Goal: Use online tool/utility: Use online tool/utility

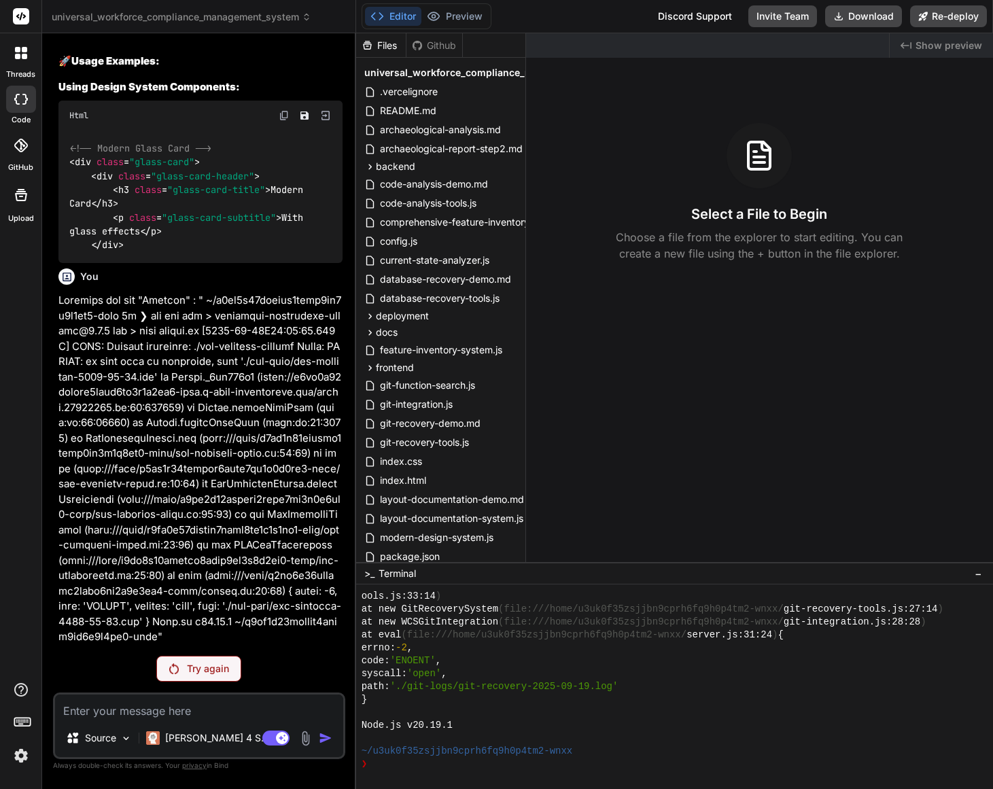
scroll to position [25230, 0]
click at [209, 671] on p "Try again" at bounding box center [208, 669] width 42 height 14
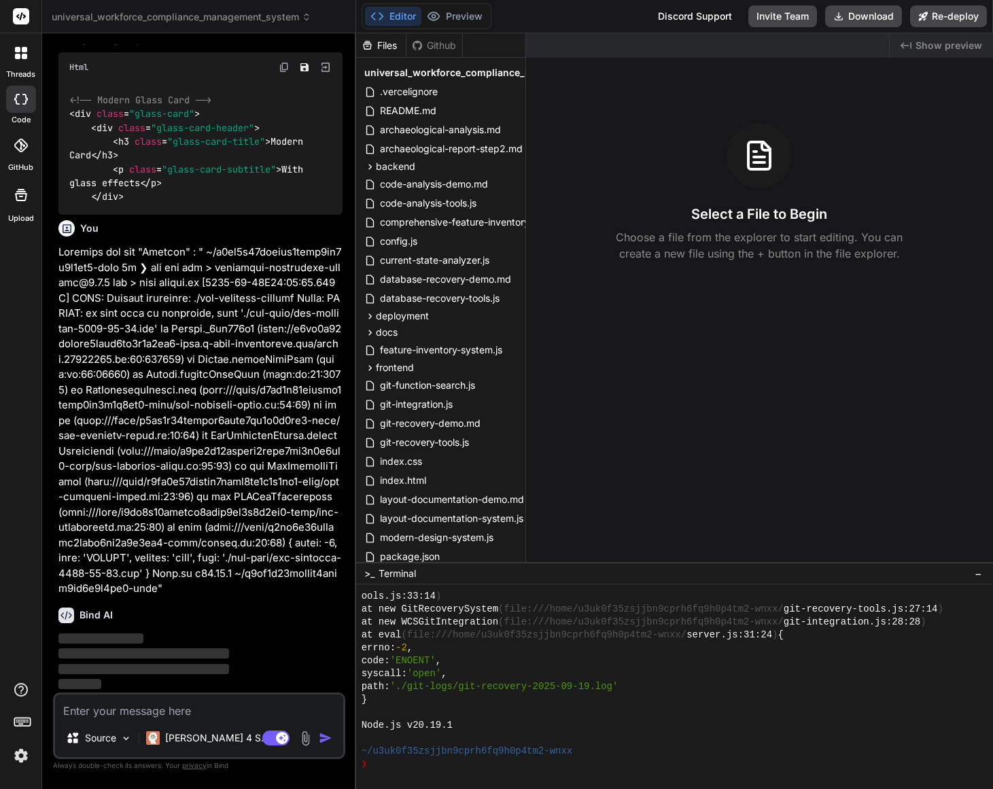
scroll to position [25278, 0]
type textarea "x"
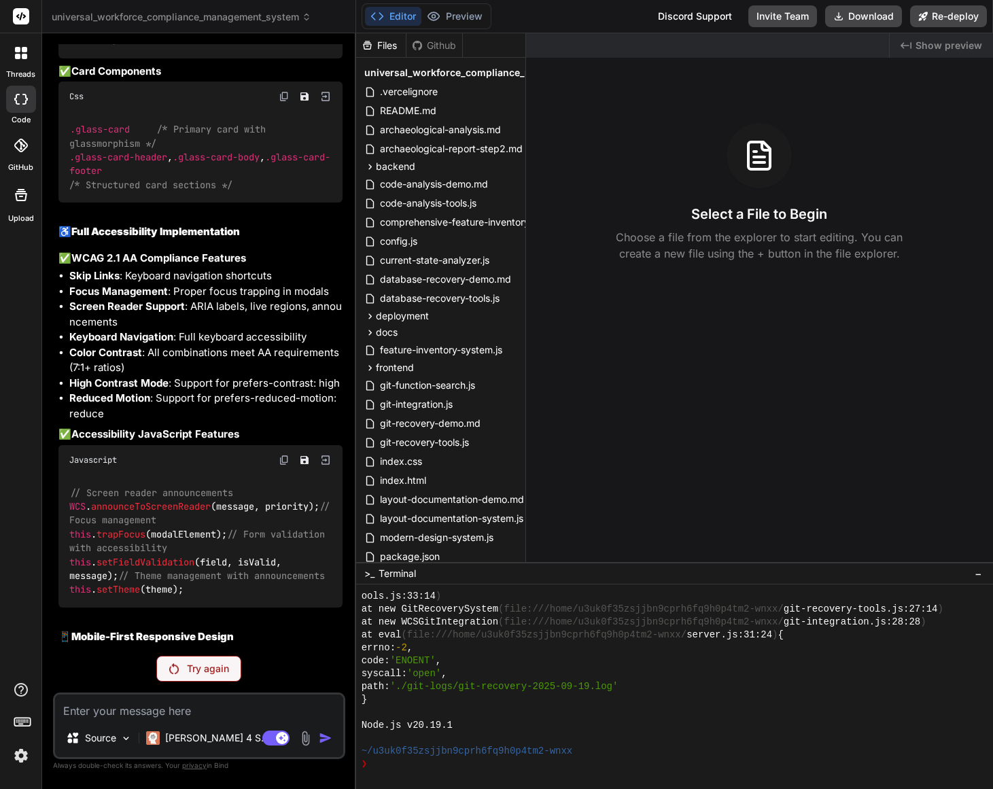
scroll to position [19982, 0]
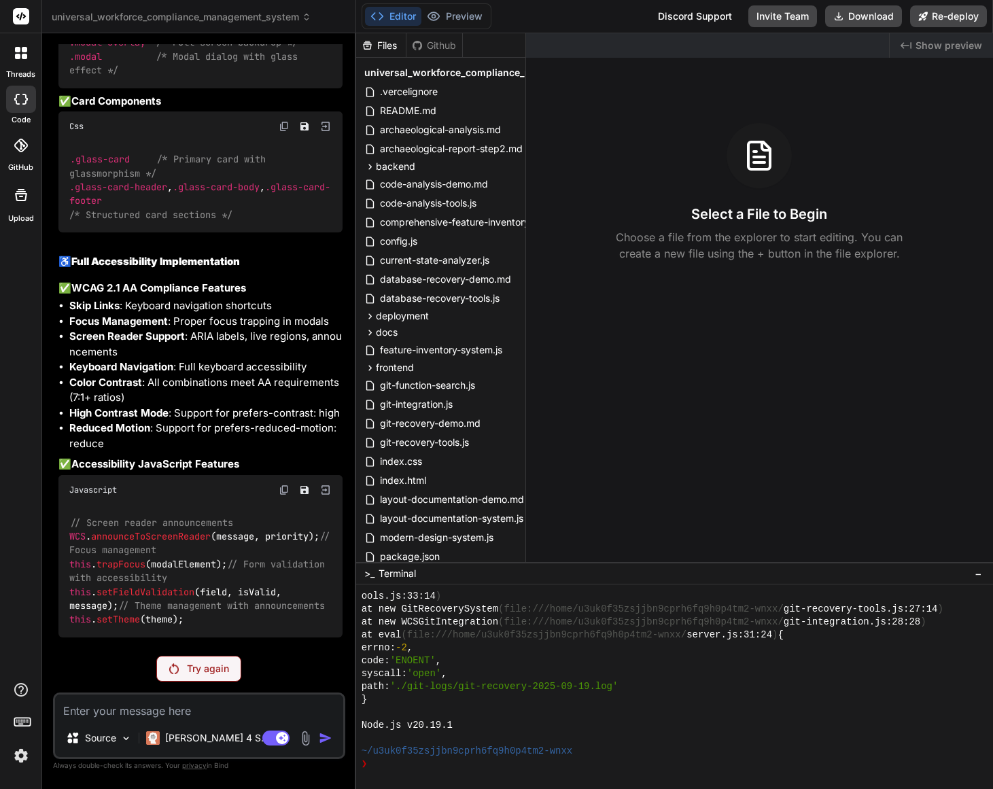
click at [186, 712] on textarea at bounding box center [199, 707] width 288 height 24
paste textarea "Please resolve the message that says message appears truncated and complete the…"
type textarea "Please resolve the message that says message appears truncated and complete the…"
type textarea "x"
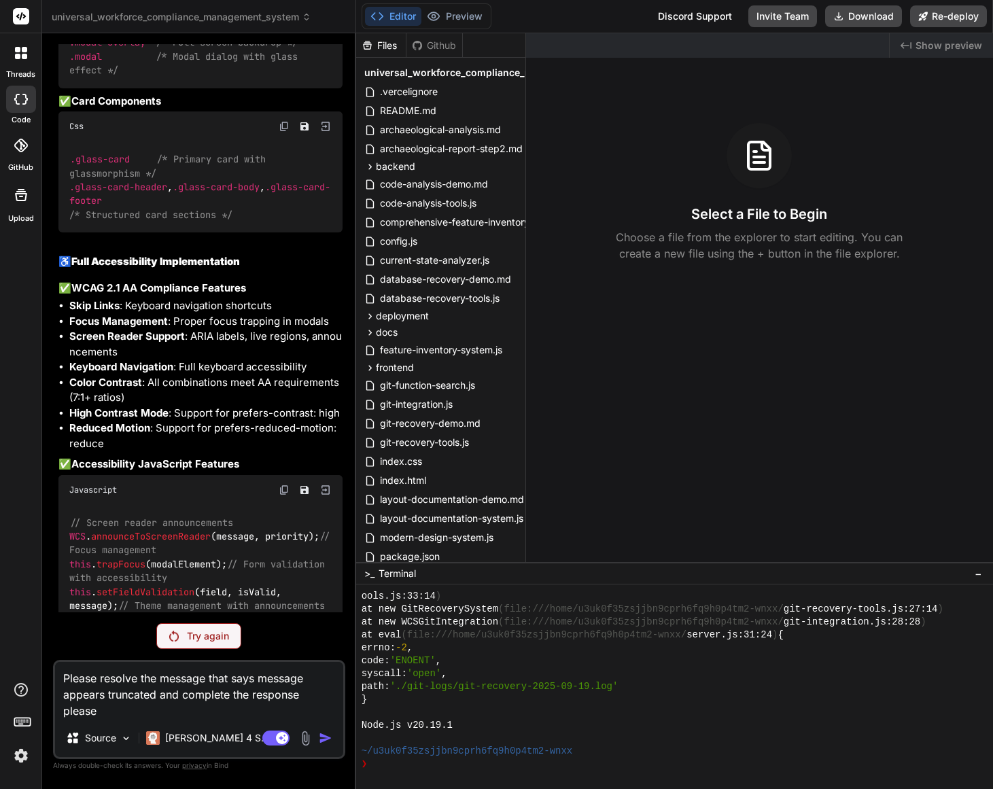
type textarea "Please resolve the message that says message appears truncated and complete the…"
type textarea "x"
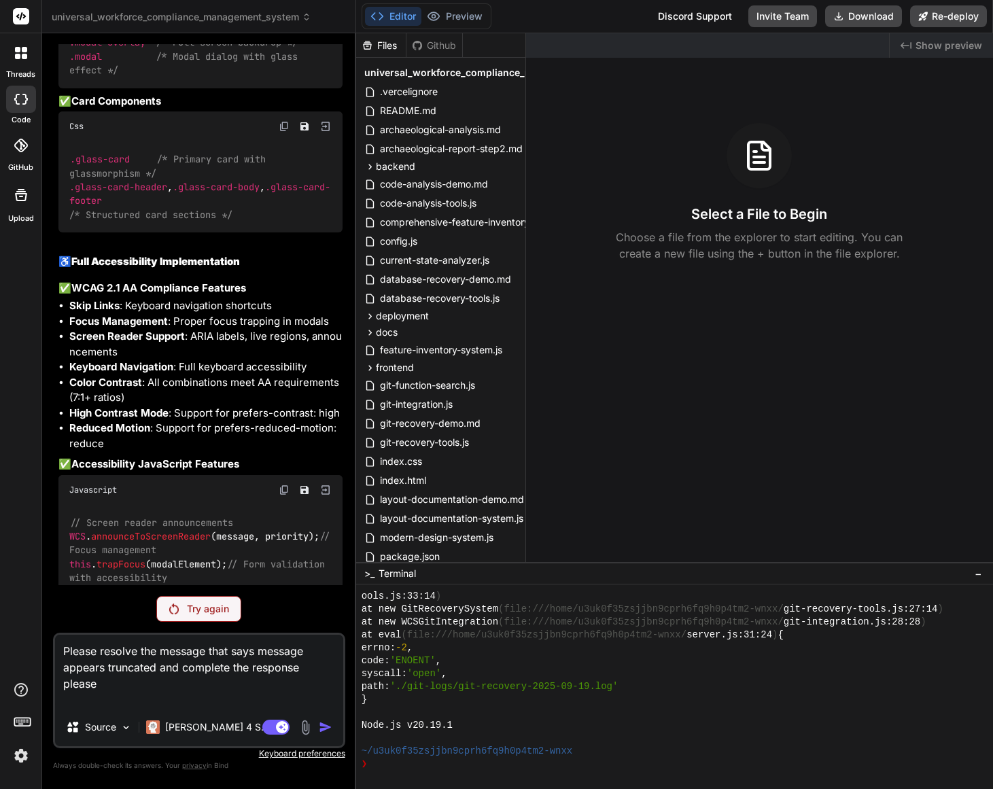
type textarea "Please resolve the message that says message appears truncated and complete the…"
click at [208, 605] on p "Try again" at bounding box center [208, 609] width 42 height 14
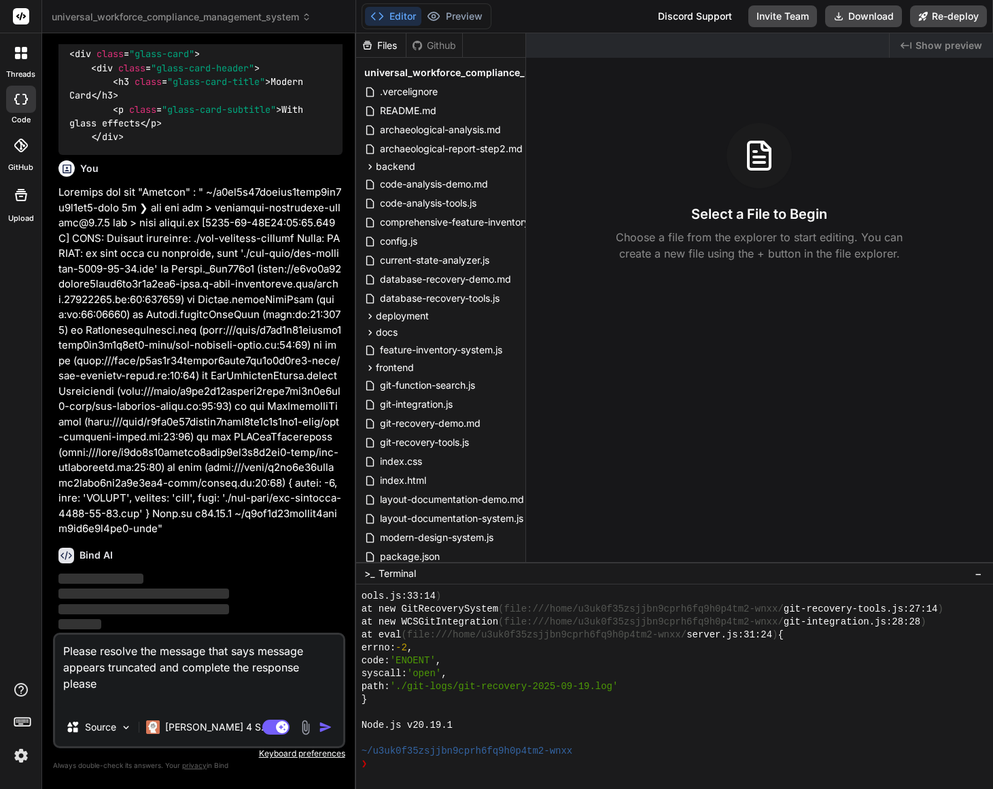
scroll to position [25338, 0]
type textarea "x"
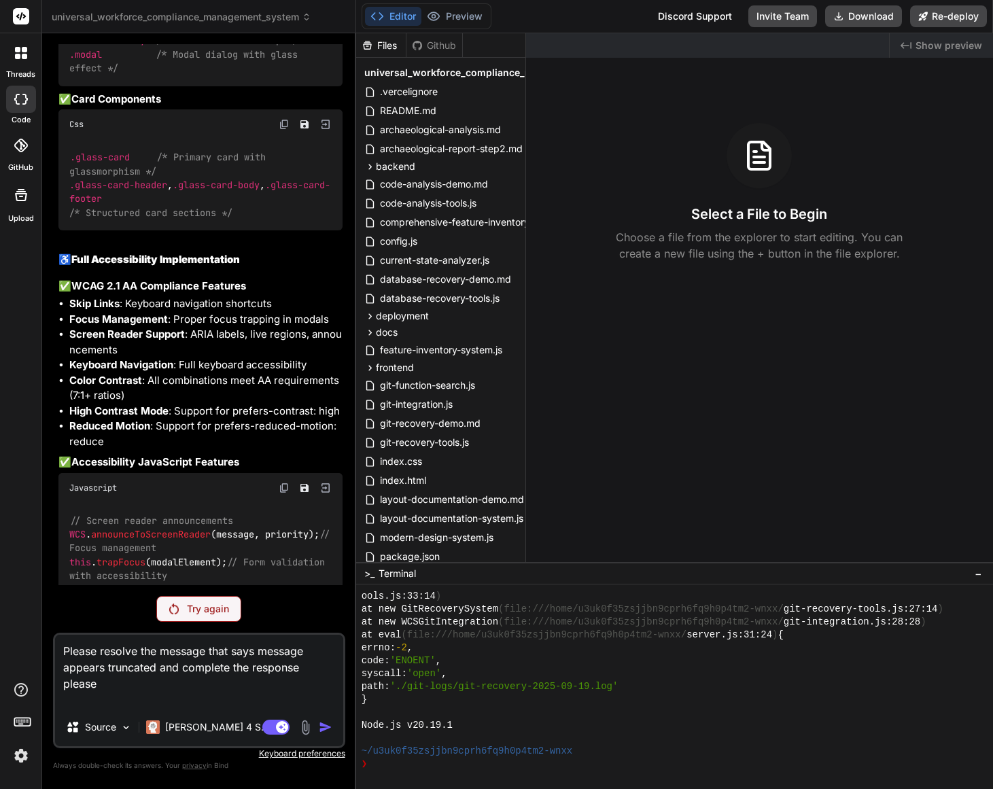
scroll to position [19982, 0]
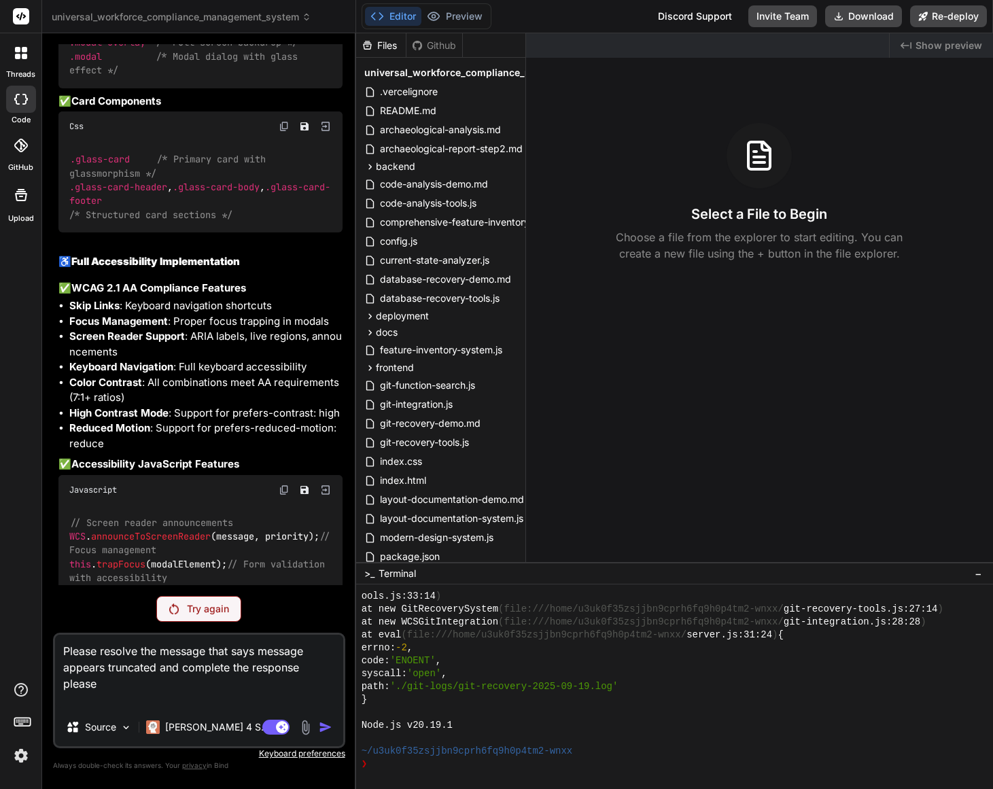
drag, startPoint x: 105, startPoint y: 685, endPoint x: 67, endPoint y: 680, distance: 38.4
click at [57, 683] on textarea "Please resolve the message that says message appears truncated and complete the…" at bounding box center [199, 671] width 288 height 73
drag, startPoint x: 233, startPoint y: 653, endPoint x: 256, endPoint y: 652, distance: 22.4
click at [235, 653] on textarea "Please resolve the message that says message appears truncated and complete the…" at bounding box center [199, 671] width 288 height 73
click at [261, 652] on textarea "Please resolve the message that says message appears truncated and complete the…" at bounding box center [199, 671] width 288 height 73
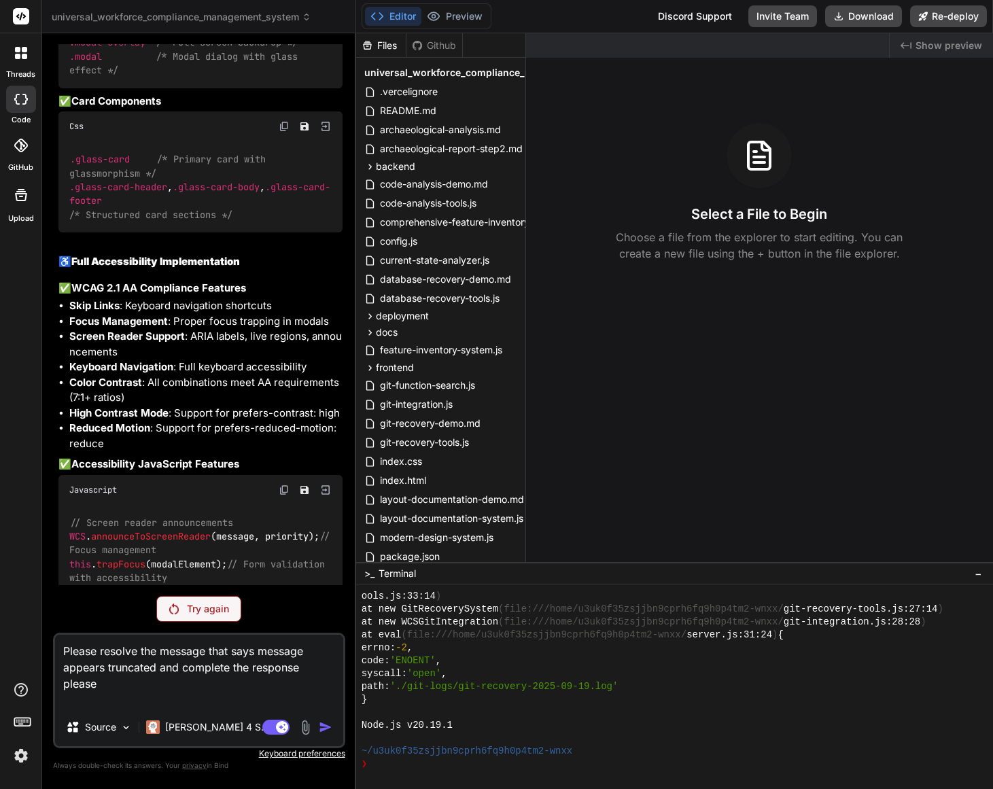
drag, startPoint x: 352, startPoint y: 689, endPoint x: 367, endPoint y: 700, distance: 18.1
click at [367, 700] on div "universal_workforce_compliance_management_system Created with Pixso. Bind AI We…" at bounding box center [517, 394] width 951 height 789
type textarea "Please resolve the message that says m""
type textarea "x"
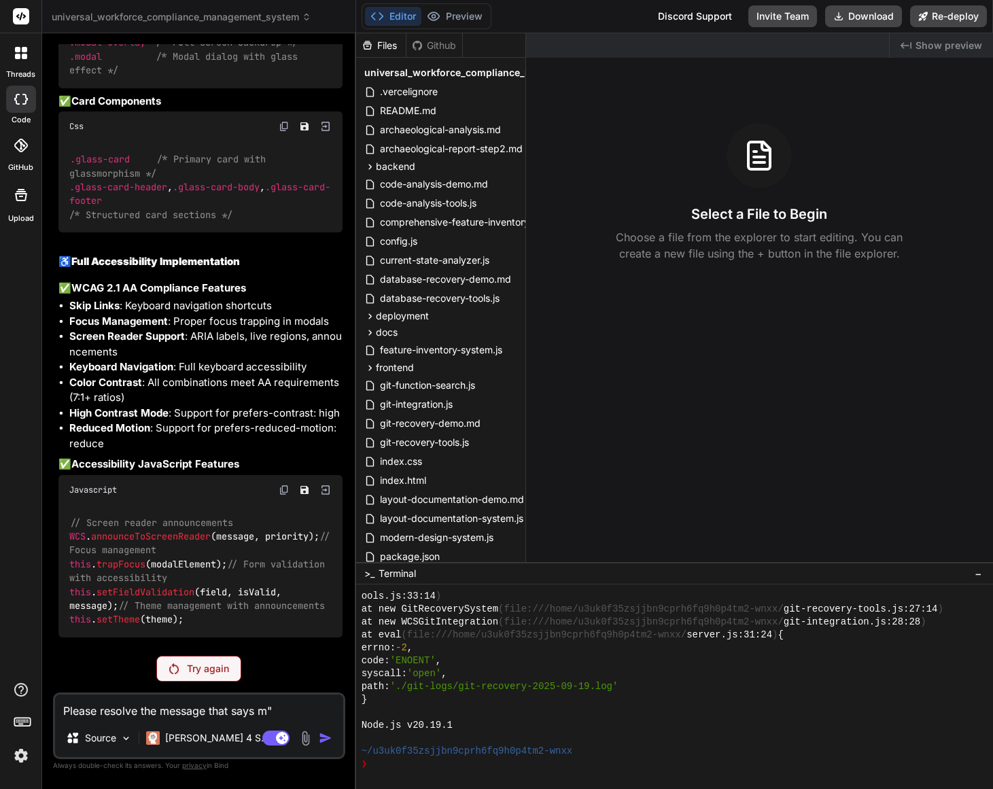
type textarea "Please resolve the message that says m"T"
type textarea "x"
type textarea "Please resolve the message that says m"Tr"
type textarea "x"
type textarea "Please resolve the message that says m"Try"
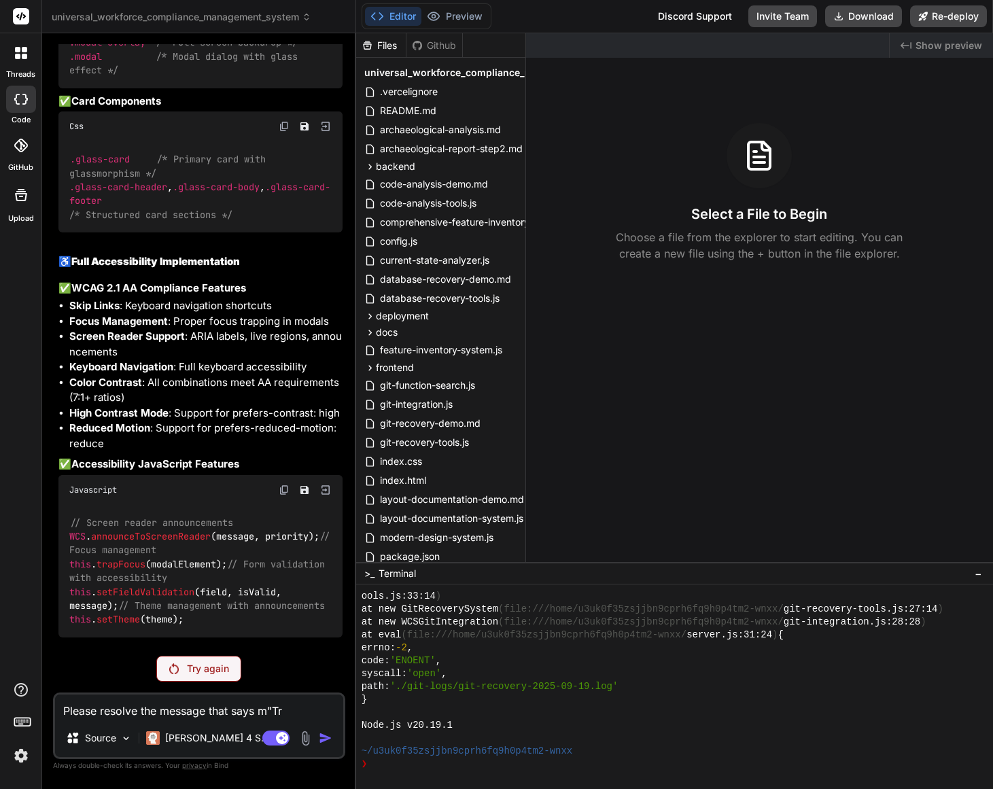
type textarea "x"
type textarea "Please resolve the message that says m"Try"
type textarea "x"
type textarea "Please resolve the message that says m"Try a"
type textarea "x"
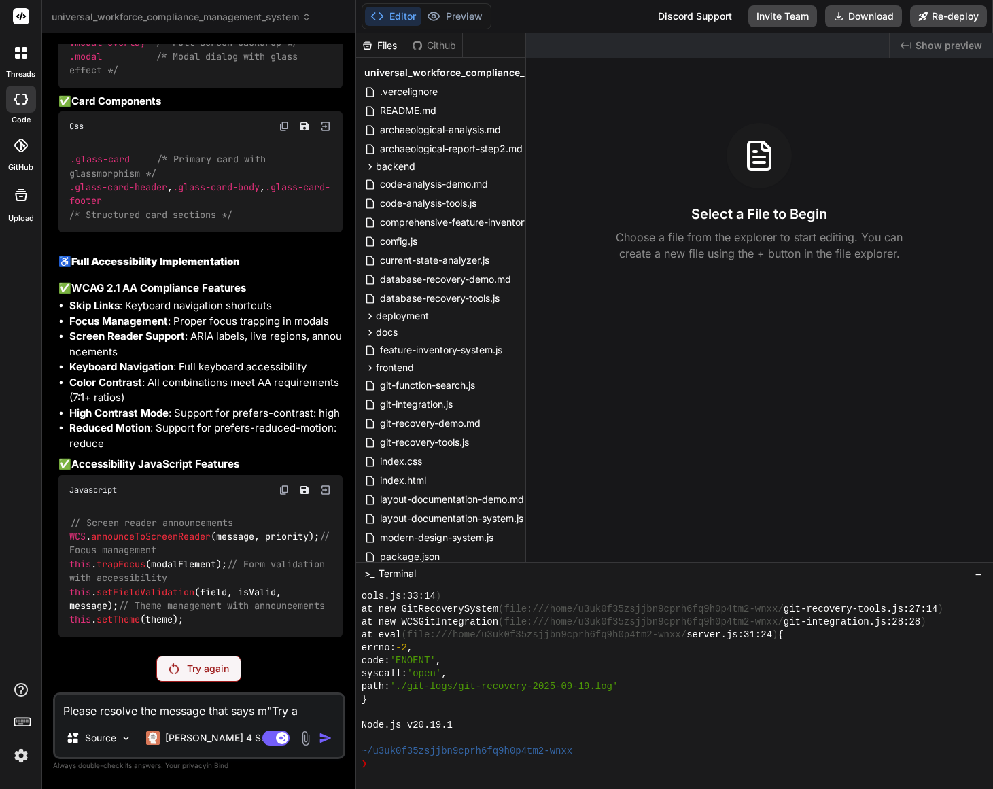
type textarea "Please resolve the message that says m"Try ag"
type textarea "x"
type textarea "Please resolve the message that says m"Try aga"
type textarea "x"
type textarea "Please resolve the message that says m"Try agai"
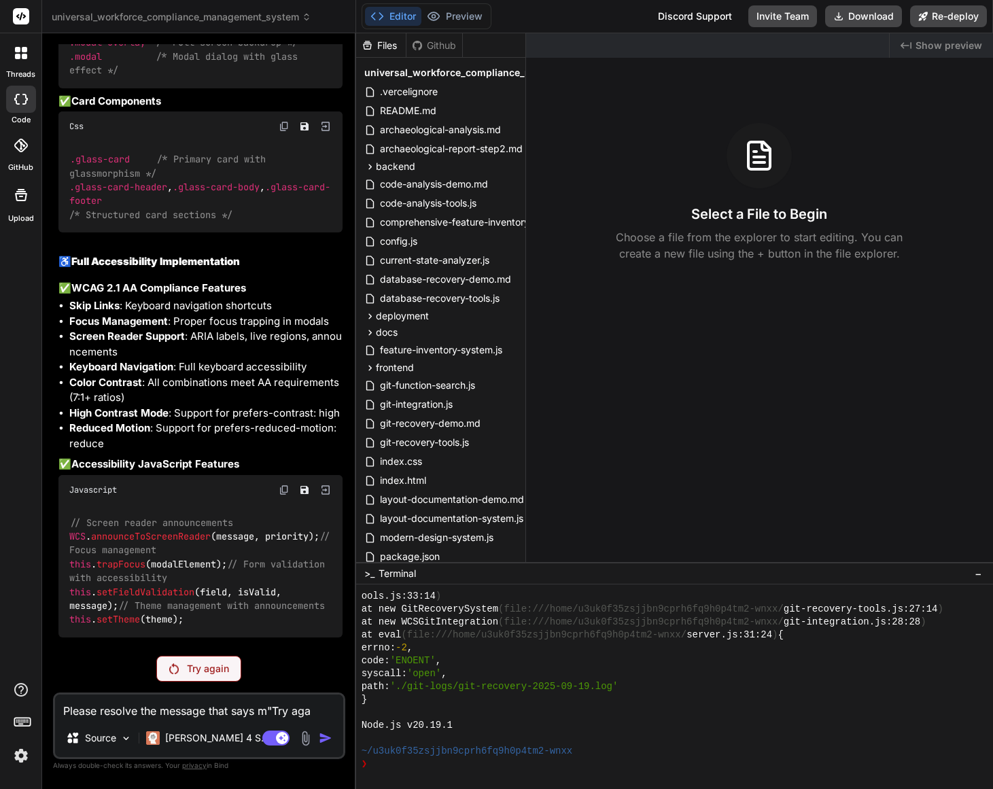
type textarea "x"
type textarea "Please resolve the message that says m"Try again"
type textarea "x"
type textarea "Please resolve the message that says m"Try again""
type textarea "x"
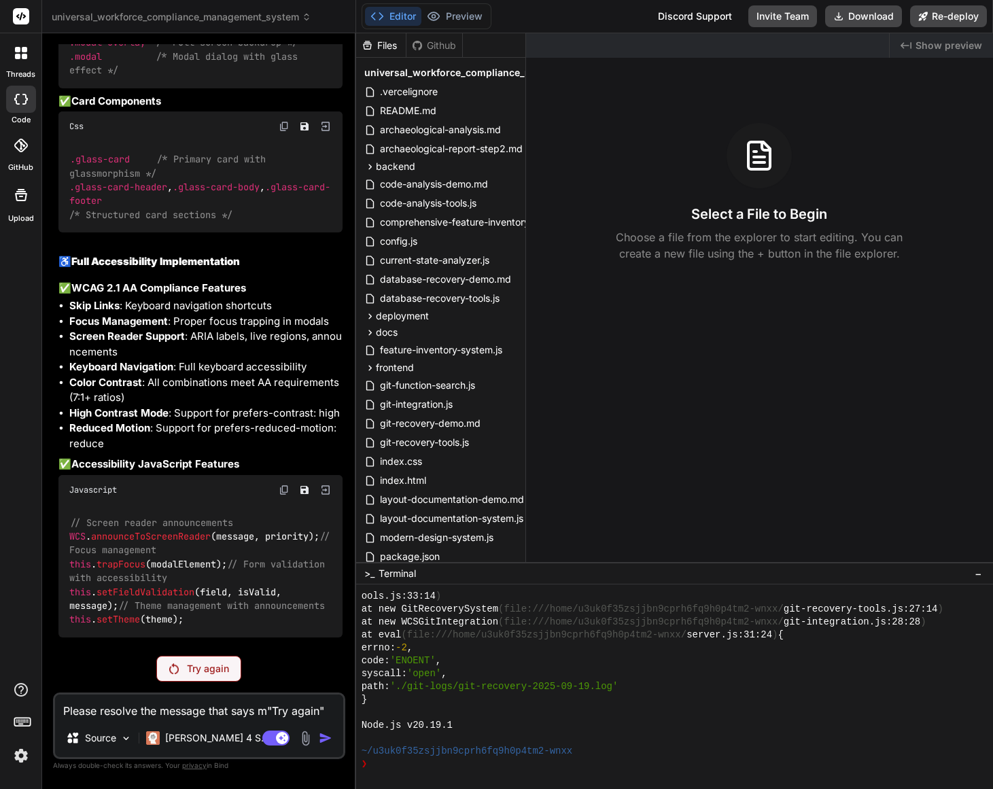
type textarea "Please resolve the message that says m"Try again""
type textarea "x"
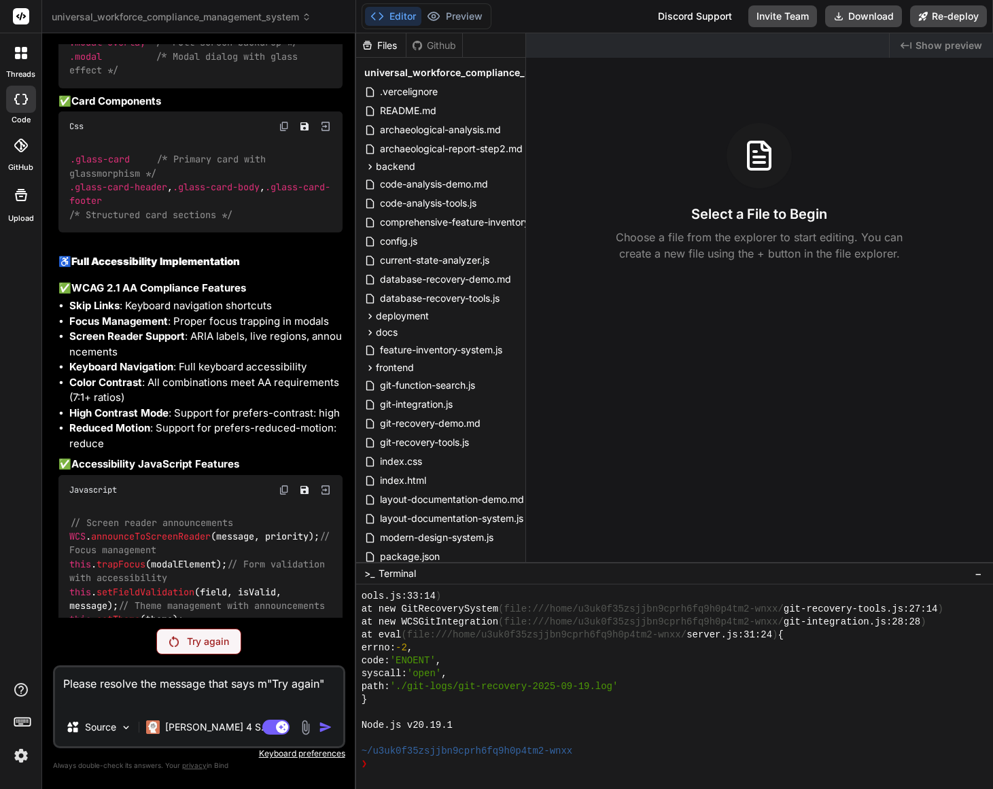
drag, startPoint x: 267, startPoint y: 685, endPoint x: 277, endPoint y: 701, distance: 18.3
click at [267, 687] on textarea "Please resolve the message that says m"Try again"" at bounding box center [199, 688] width 288 height 41
type textarea "Please resolve the message that says "Try again""
type textarea "x"
type textarea "Please resolve the message that says "Try again""
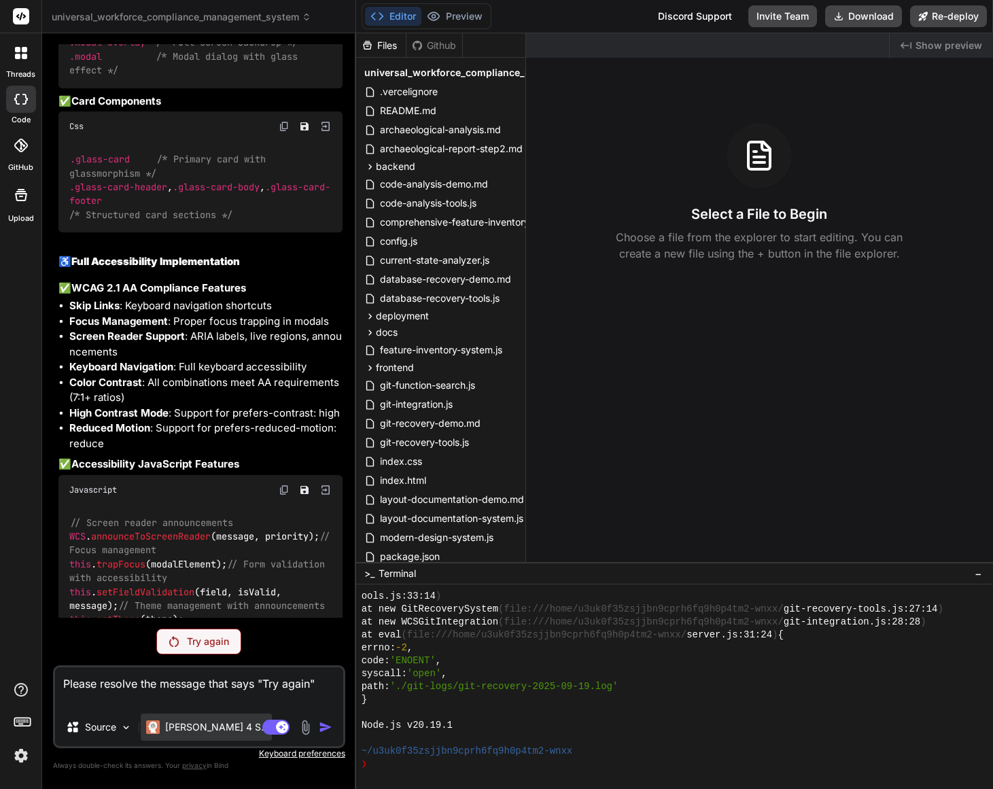
click at [173, 728] on p "[PERSON_NAME] 4 S.." at bounding box center [215, 728] width 101 height 14
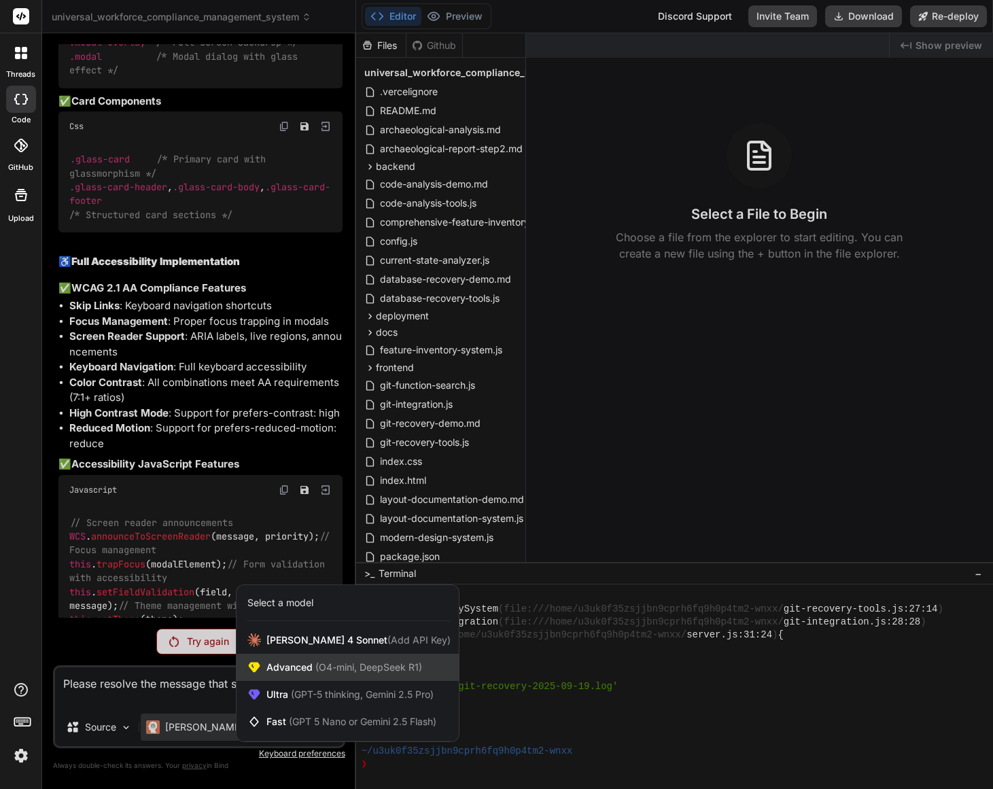
click at [313, 661] on span "(O4-mini, DeepSeek R1)" at bounding box center [367, 667] width 109 height 12
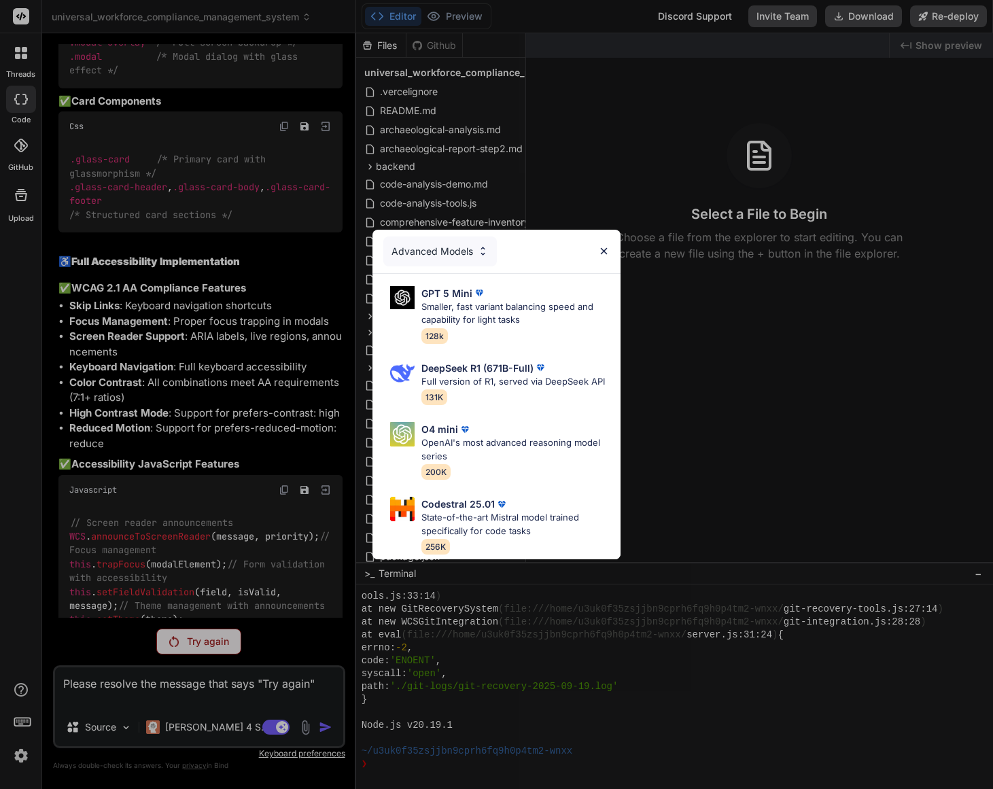
click at [462, 247] on div "Advanced Models" at bounding box center [440, 252] width 114 height 30
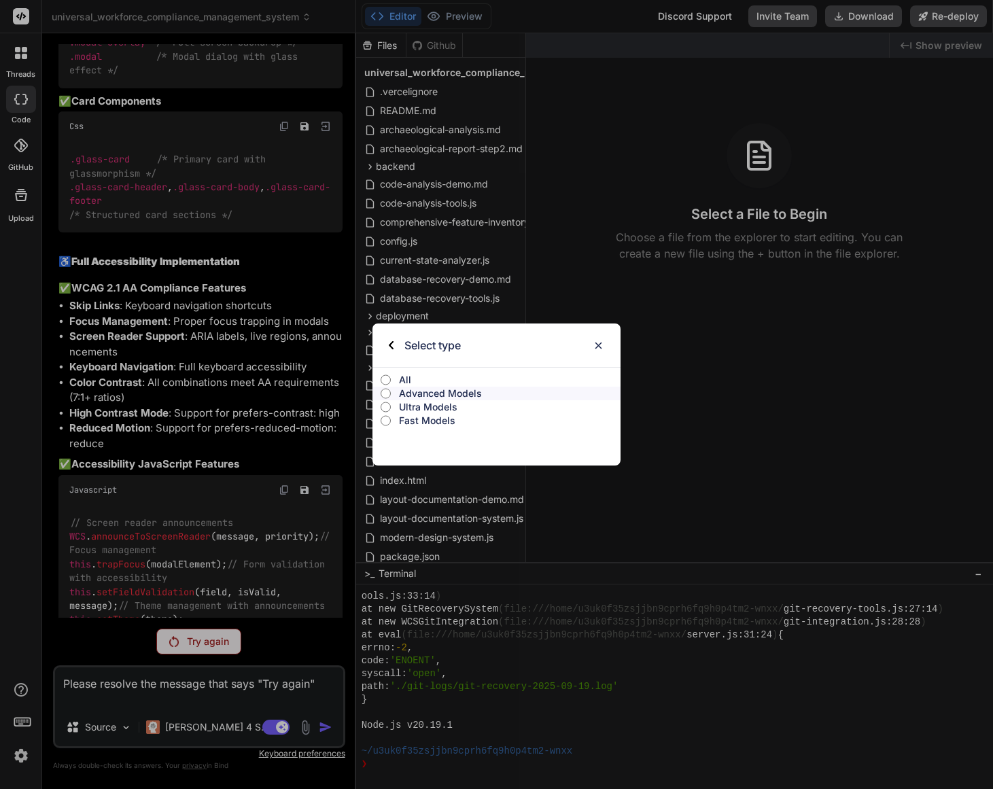
click at [386, 381] on input "All" at bounding box center [386, 380] width 10 height 11
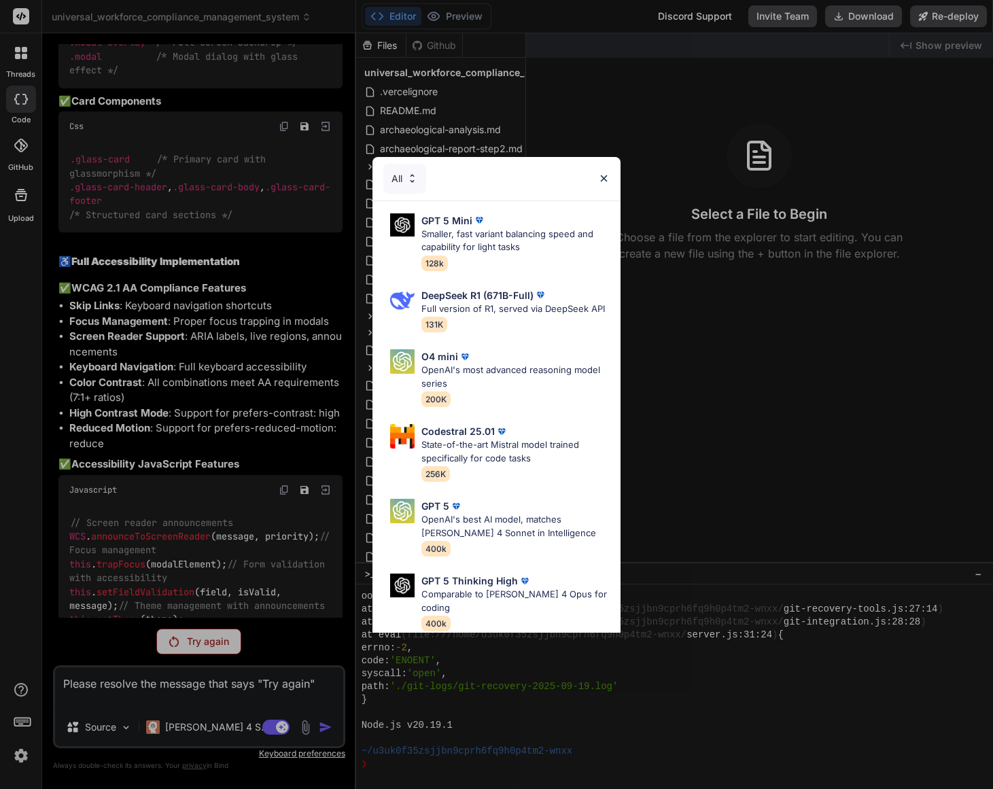
click at [407, 176] on img at bounding box center [413, 179] width 12 height 12
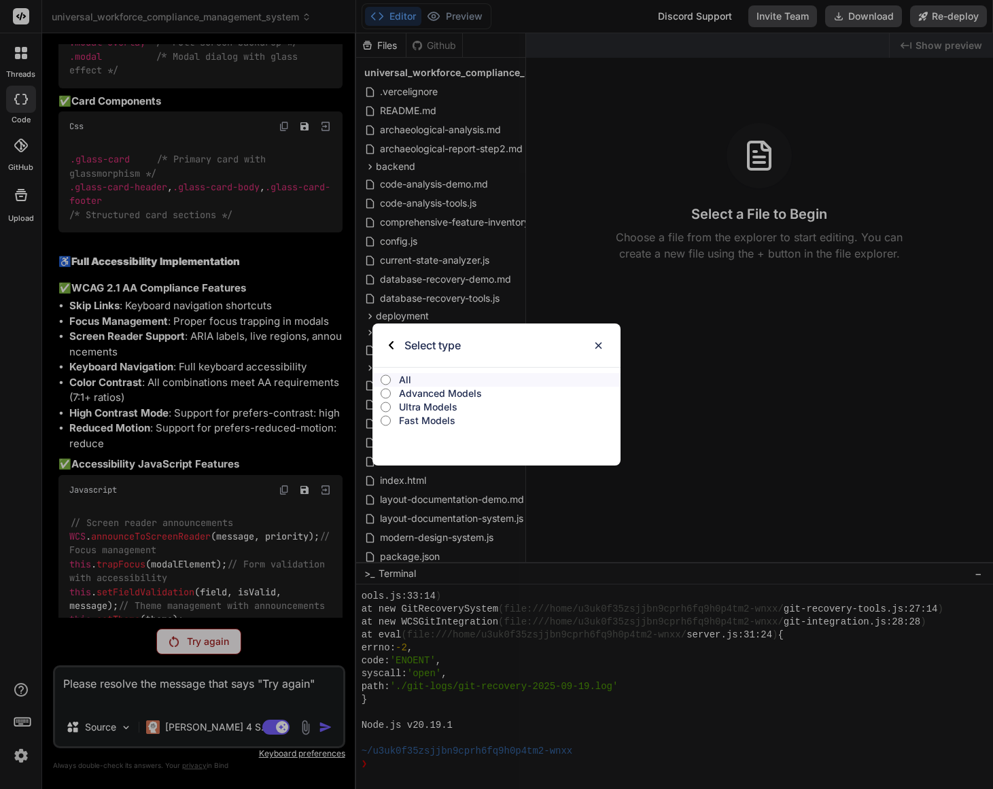
click at [425, 410] on p "Ultra Models" at bounding box center [510, 407] width 222 height 14
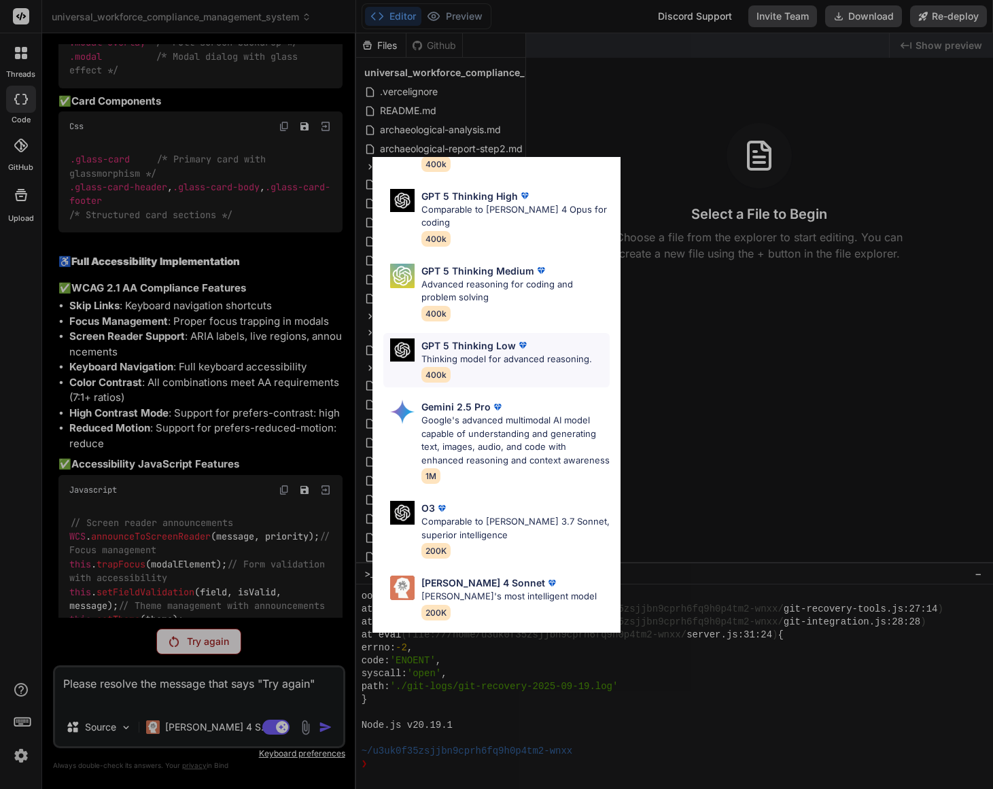
scroll to position [163, 0]
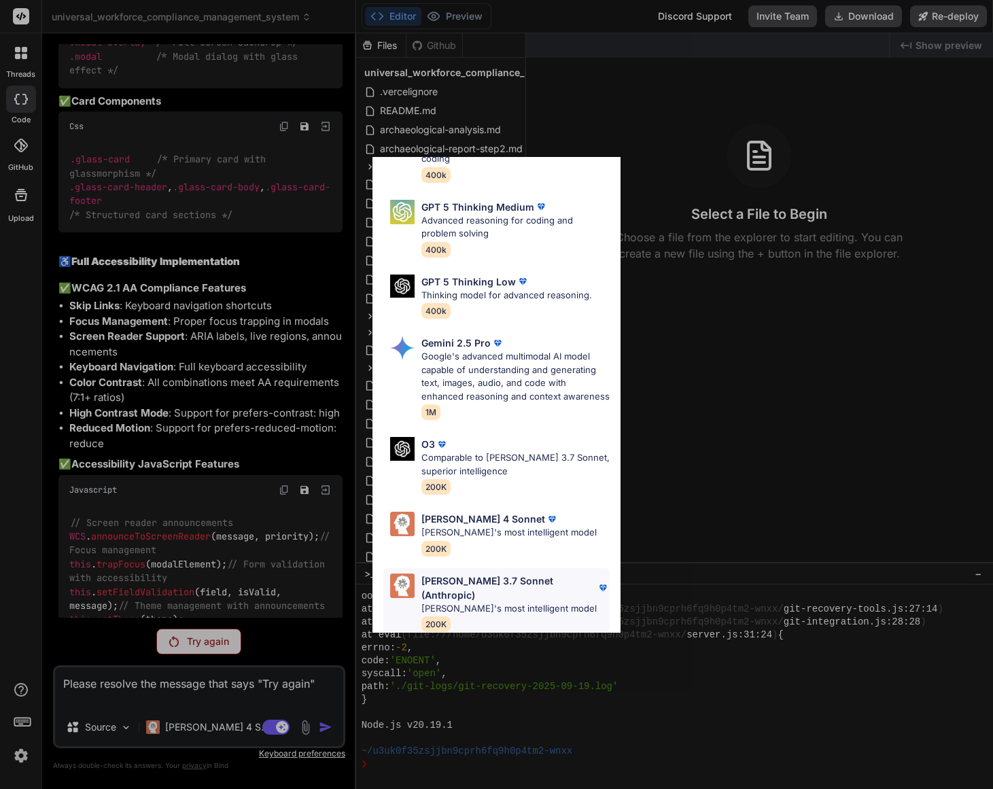
click at [511, 602] on p "[PERSON_NAME]'s most intelligent model" at bounding box center [515, 609] width 188 height 14
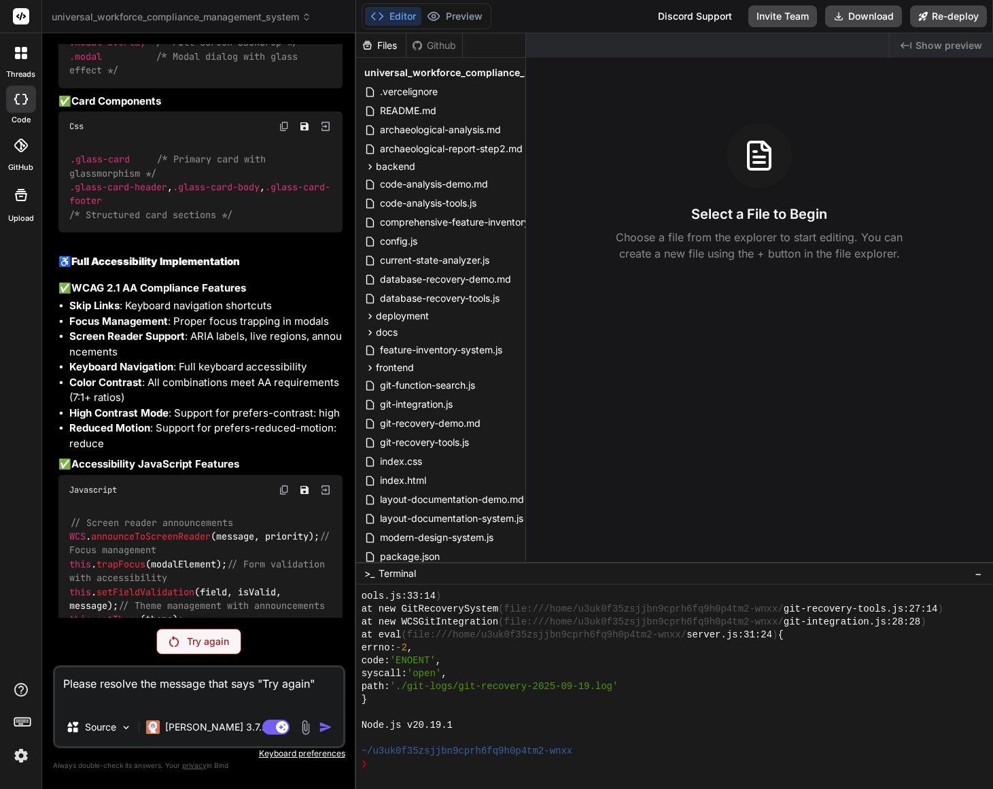
click at [230, 729] on div "Source [PERSON_NAME] 3.7.." at bounding box center [199, 730] width 288 height 33
click at [184, 729] on p "[PERSON_NAME] 3.7.." at bounding box center [214, 728] width 99 height 14
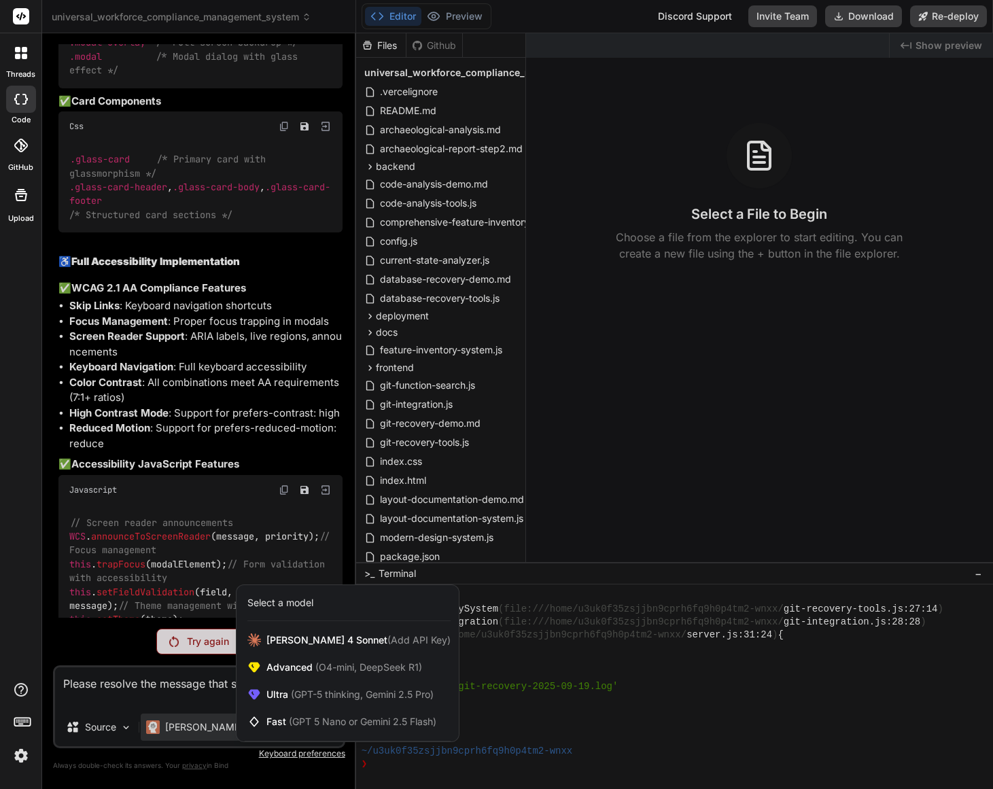
click at [184, 729] on div at bounding box center [496, 394] width 993 height 789
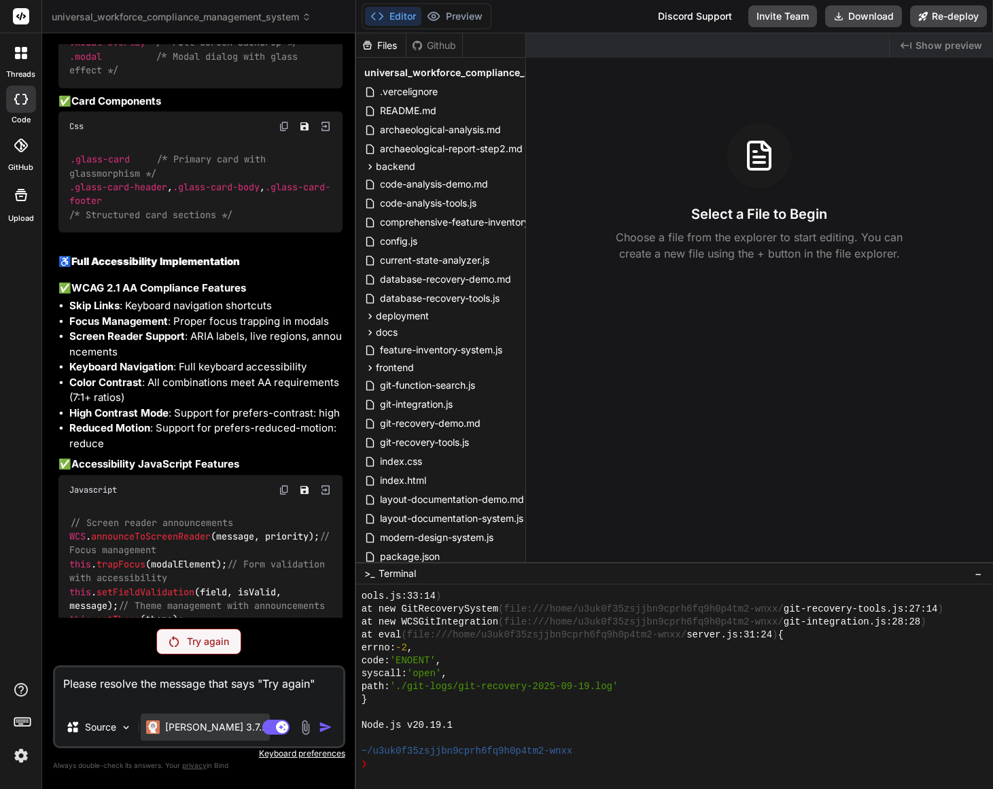
click at [184, 729] on p "[PERSON_NAME] 3.7.." at bounding box center [214, 728] width 99 height 14
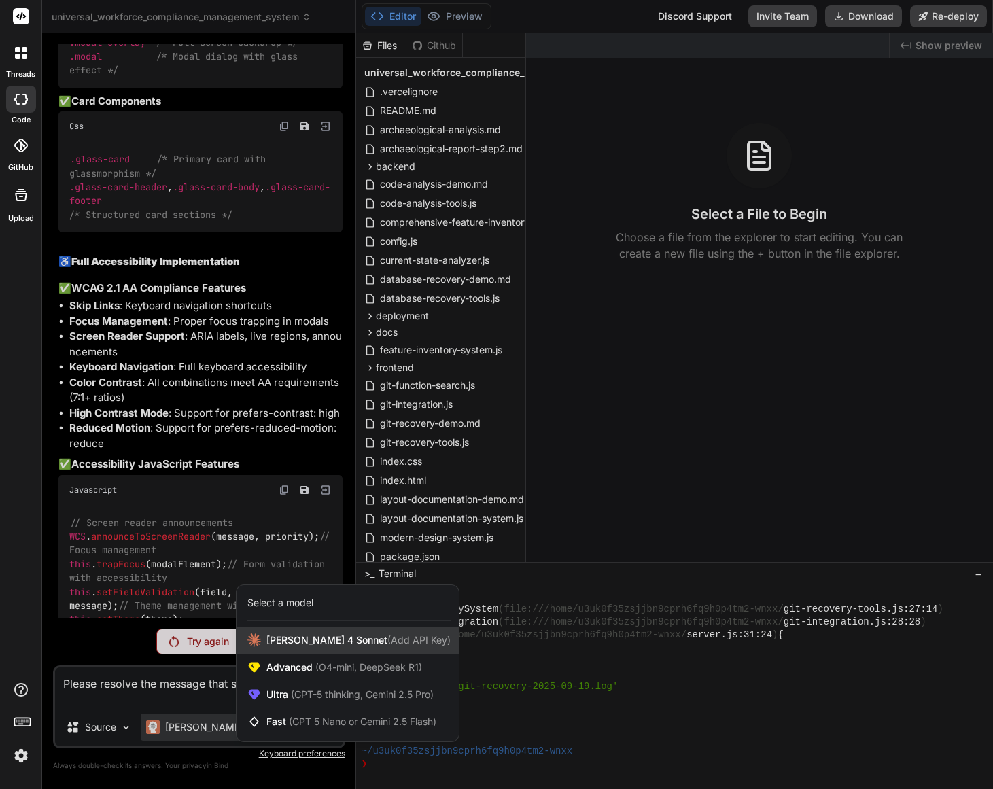
click at [280, 646] on span "[PERSON_NAME] 4 Sonnet (Add API Key)" at bounding box center [358, 641] width 184 height 14
type textarea "x"
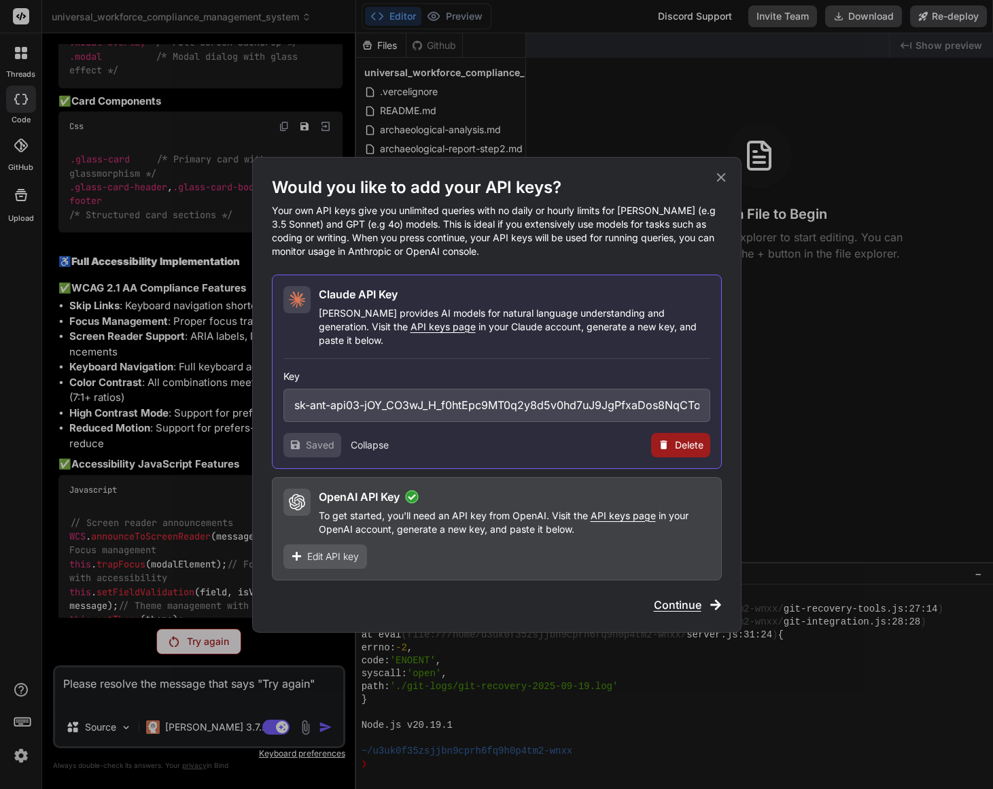
click at [687, 599] on span "Continue" at bounding box center [678, 605] width 48 height 16
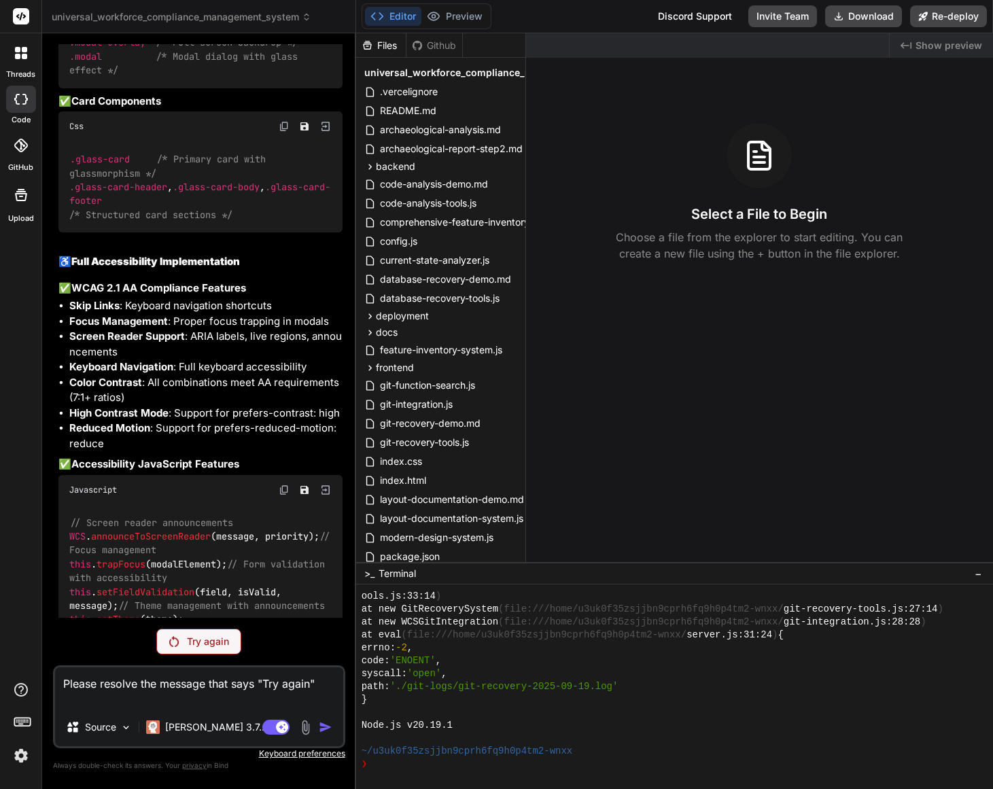
click at [324, 685] on textarea "Please resolve the message that says "Try again"" at bounding box center [199, 688] width 288 height 41
type textarea "Please resolve the message that says "Try again""
type textarea "x"
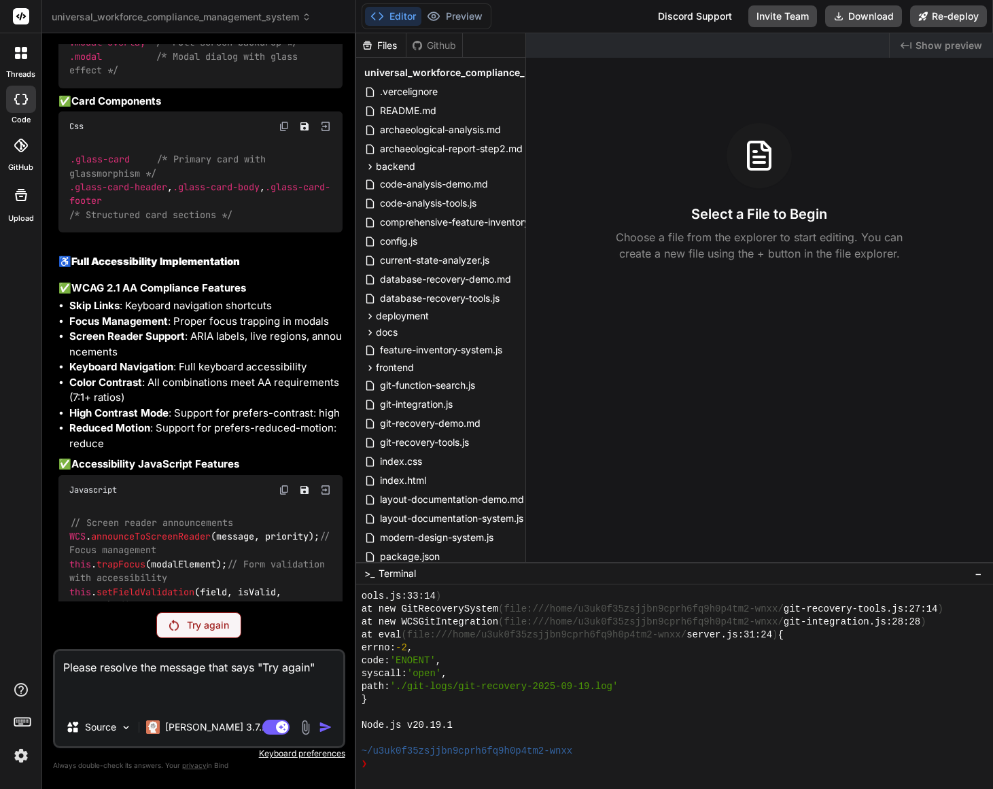
type textarea "Please resolve the message that says "Try again""
click at [215, 629] on p "Try again" at bounding box center [208, 626] width 42 height 14
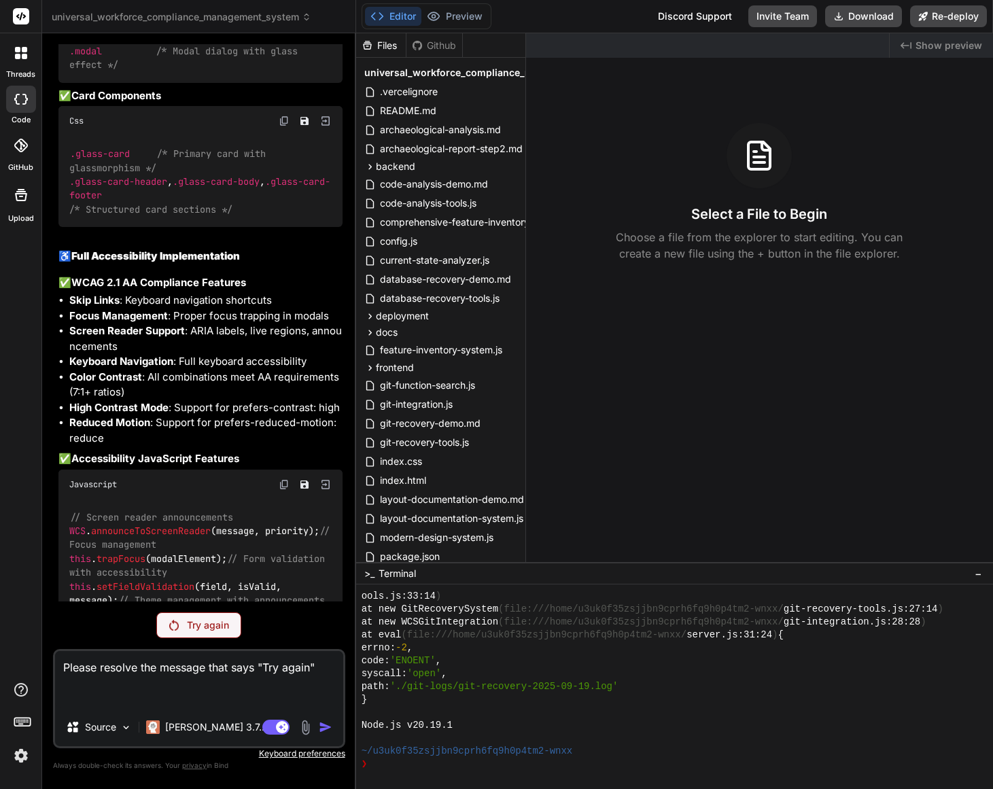
scroll to position [19982, 0]
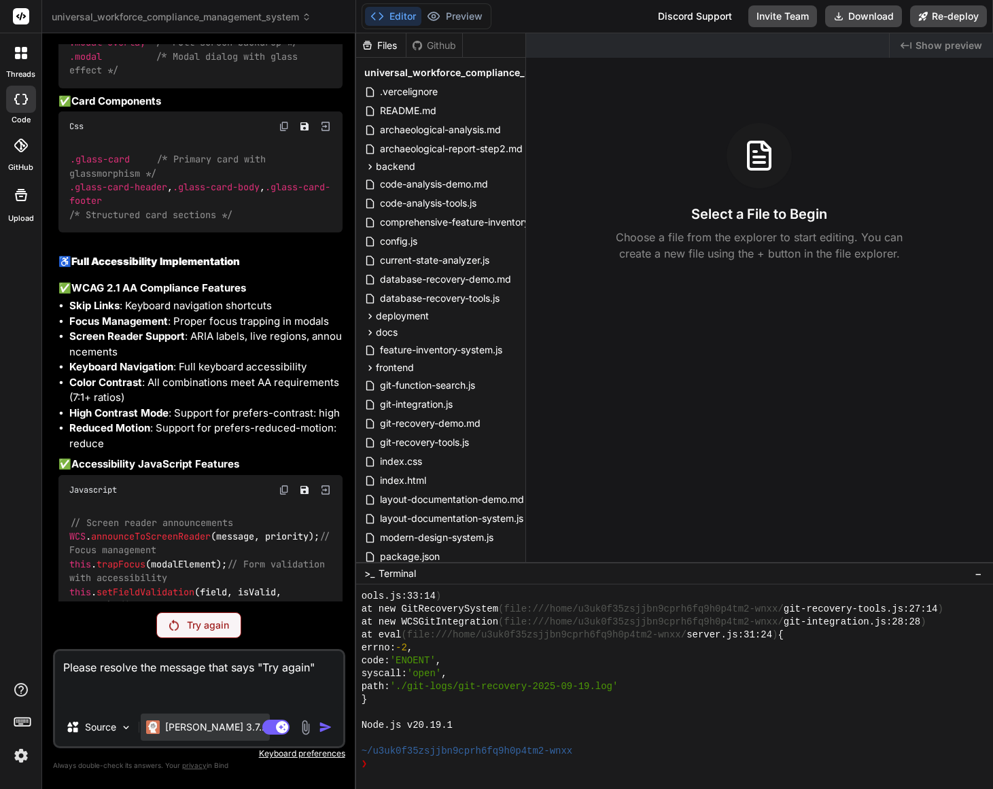
click at [194, 731] on p "[PERSON_NAME] 3.7.." at bounding box center [214, 728] width 99 height 14
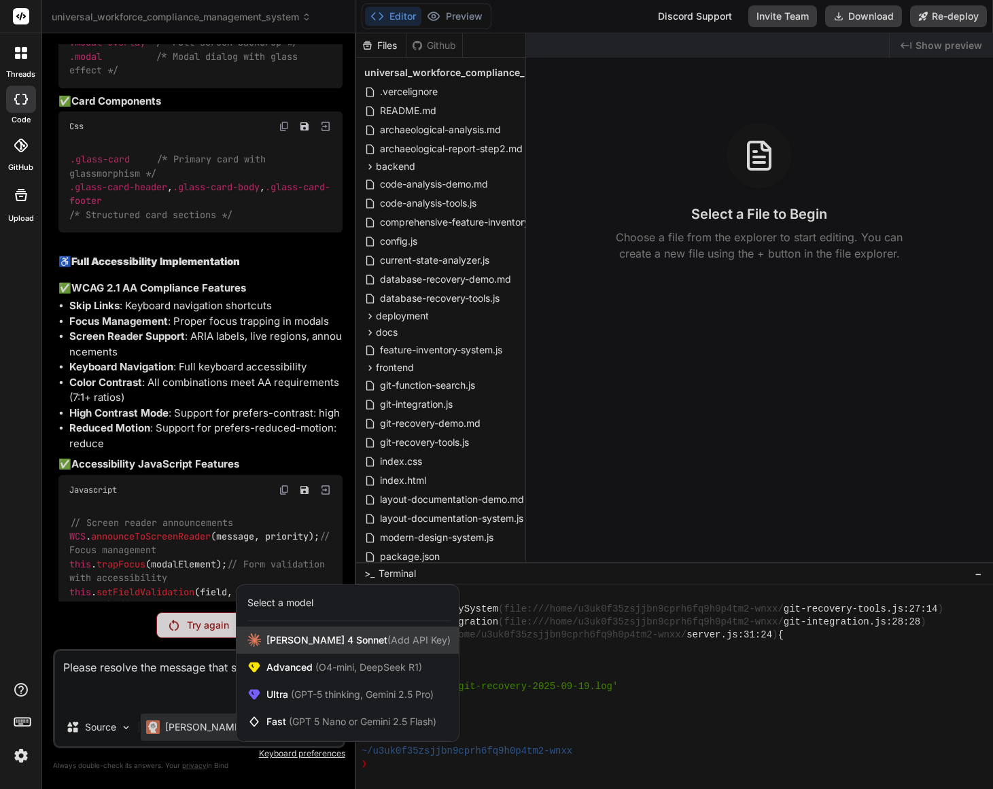
click at [287, 646] on span "[PERSON_NAME] 4 Sonnet (Add API Key)" at bounding box center [358, 641] width 184 height 14
type textarea "x"
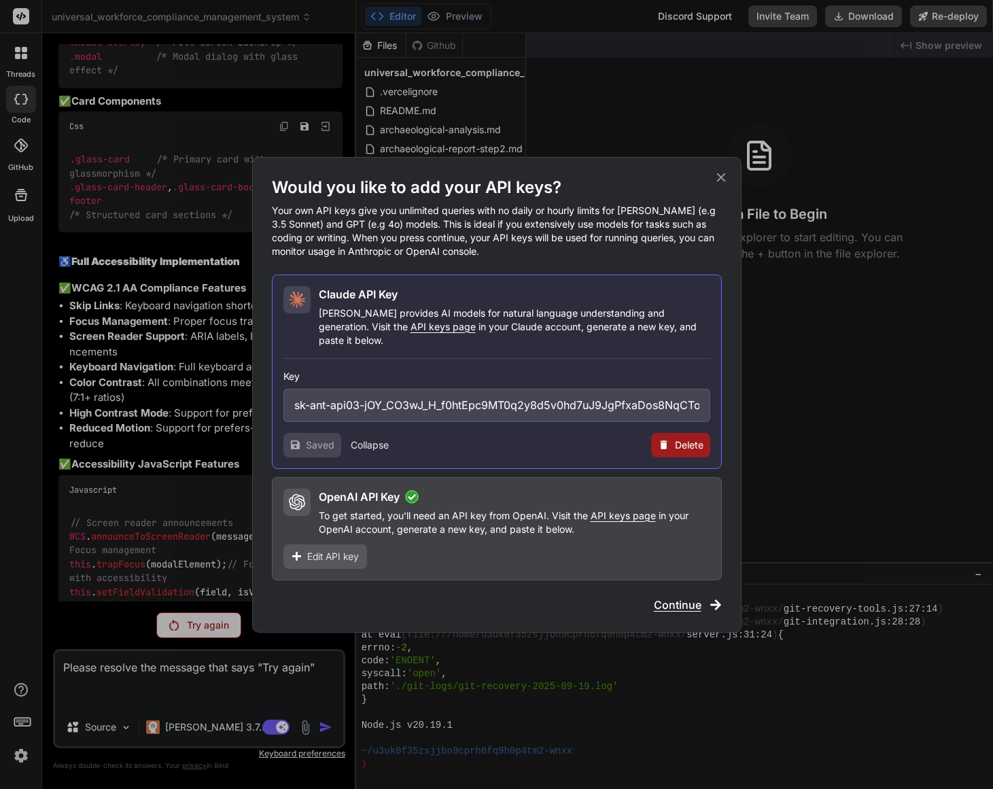
click at [556, 437] on div "Saved Collapse Delete" at bounding box center [496, 445] width 427 height 24
drag, startPoint x: 323, startPoint y: 447, endPoint x: 334, endPoint y: 444, distance: 11.2
click at [322, 447] on div "Saved" at bounding box center [312, 445] width 58 height 24
click at [683, 600] on span "Continue" at bounding box center [678, 605] width 48 height 16
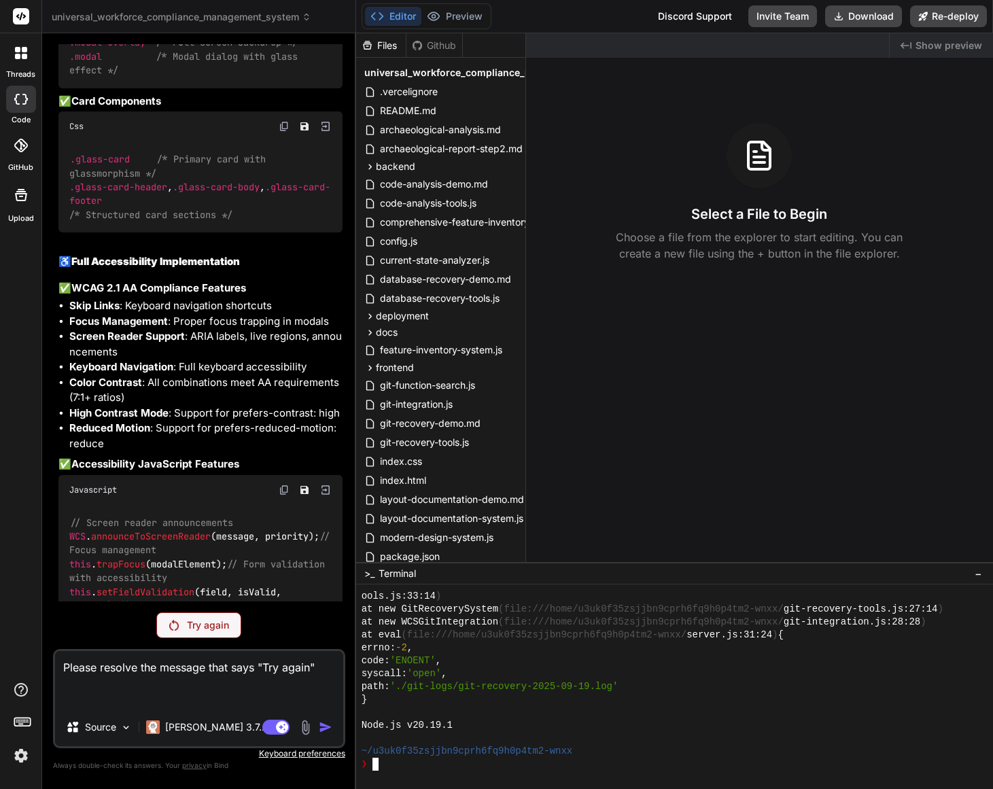
click at [386, 769] on div "❯" at bounding box center [668, 764] width 613 height 13
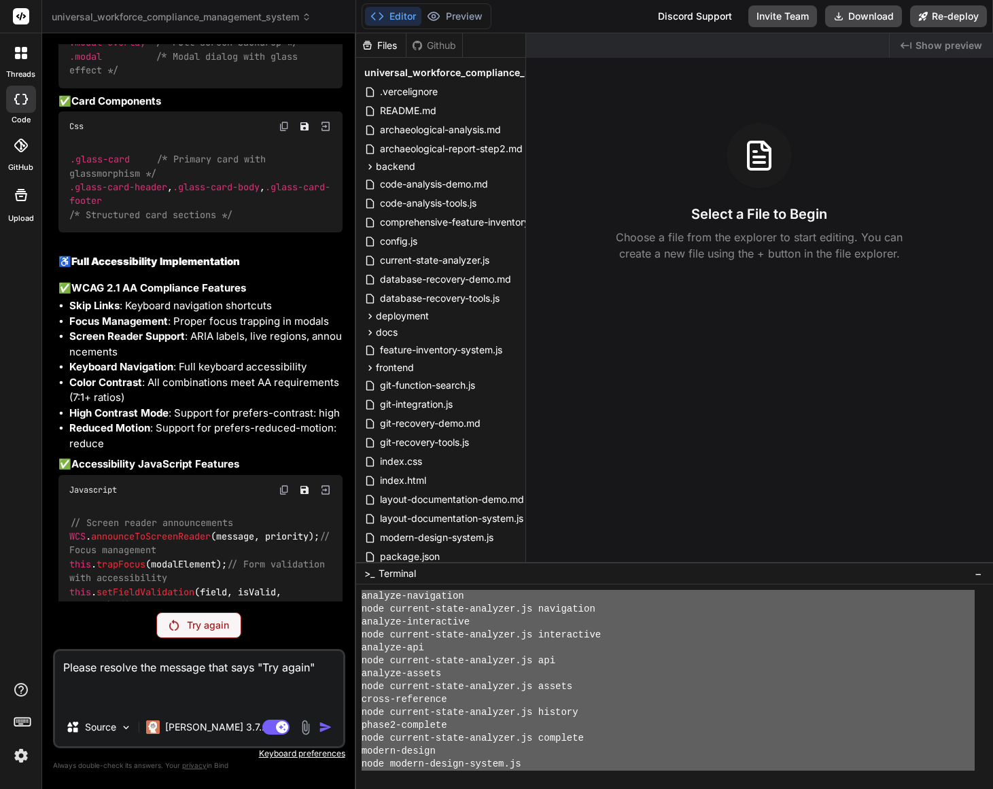
scroll to position [2054, 0]
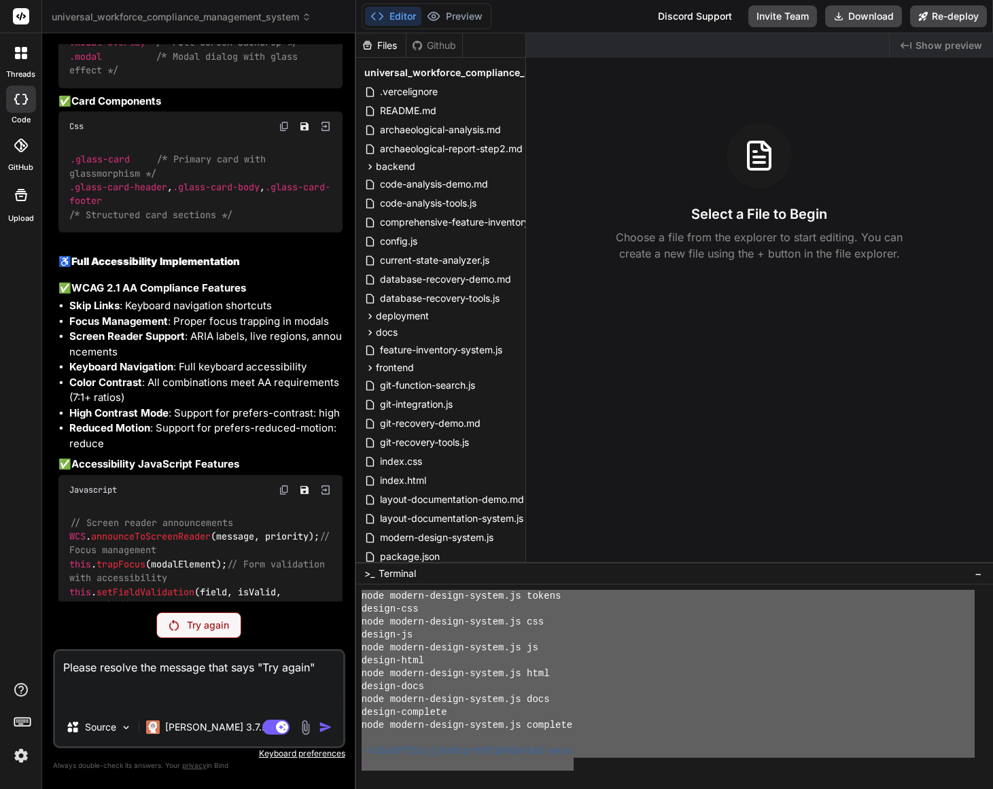
drag, startPoint x: 362, startPoint y: 612, endPoint x: 575, endPoint y: 759, distance: 258.1
click at [859, 692] on div "design-docs" at bounding box center [668, 686] width 613 height 13
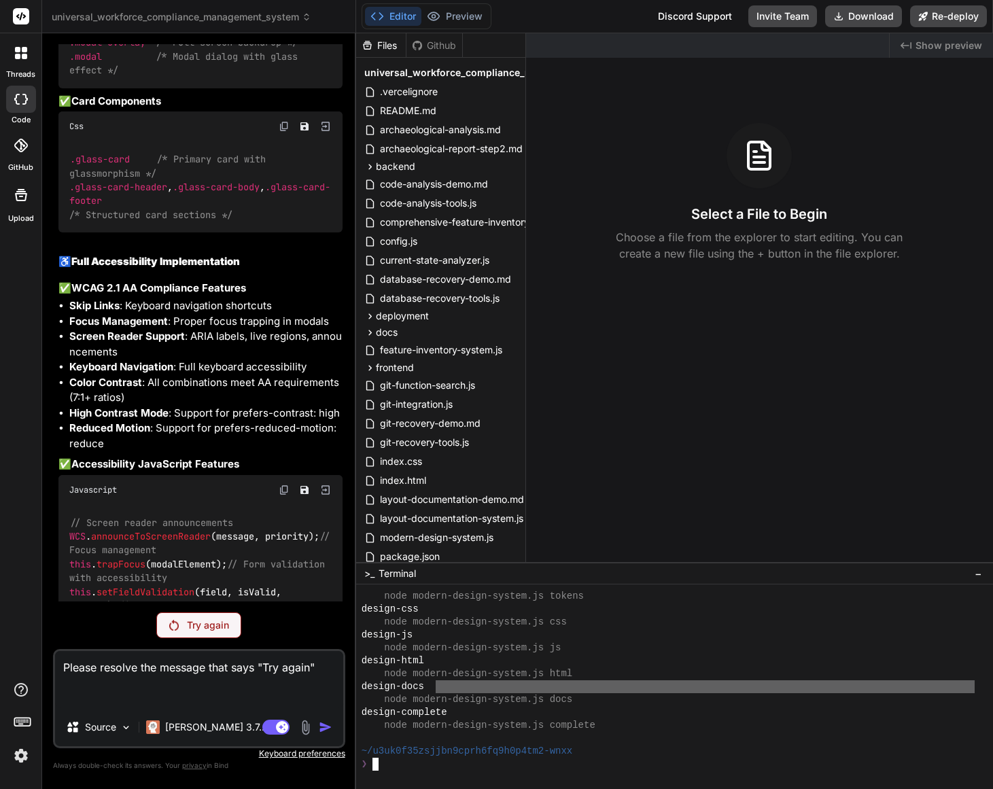
click at [859, 692] on div "design-docs" at bounding box center [668, 686] width 613 height 13
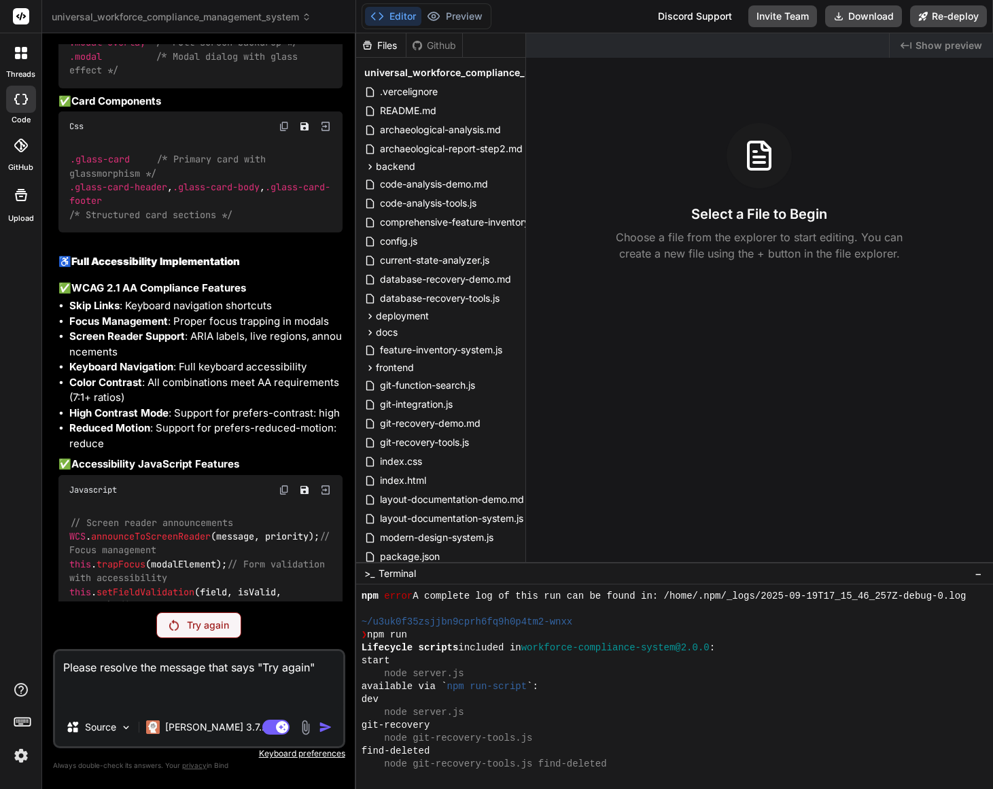
scroll to position [2292, 0]
drag, startPoint x: 448, startPoint y: 688, endPoint x: 528, endPoint y: 686, distance: 79.6
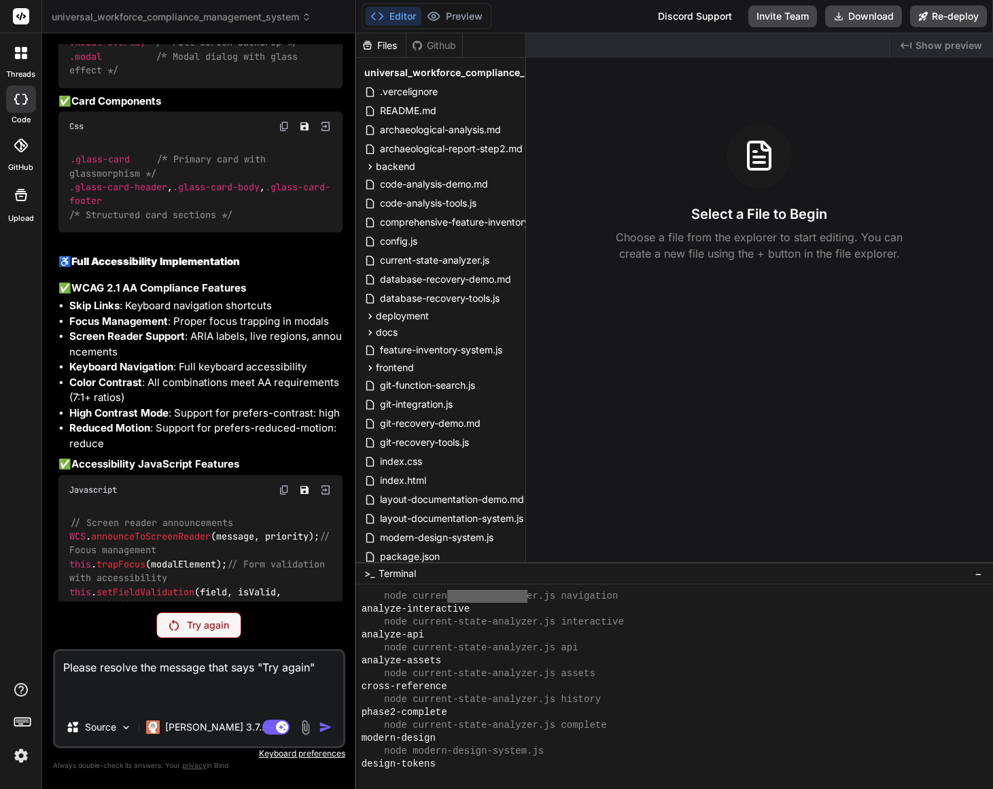
scroll to position [3358, 0]
type textarea "npm run-script"
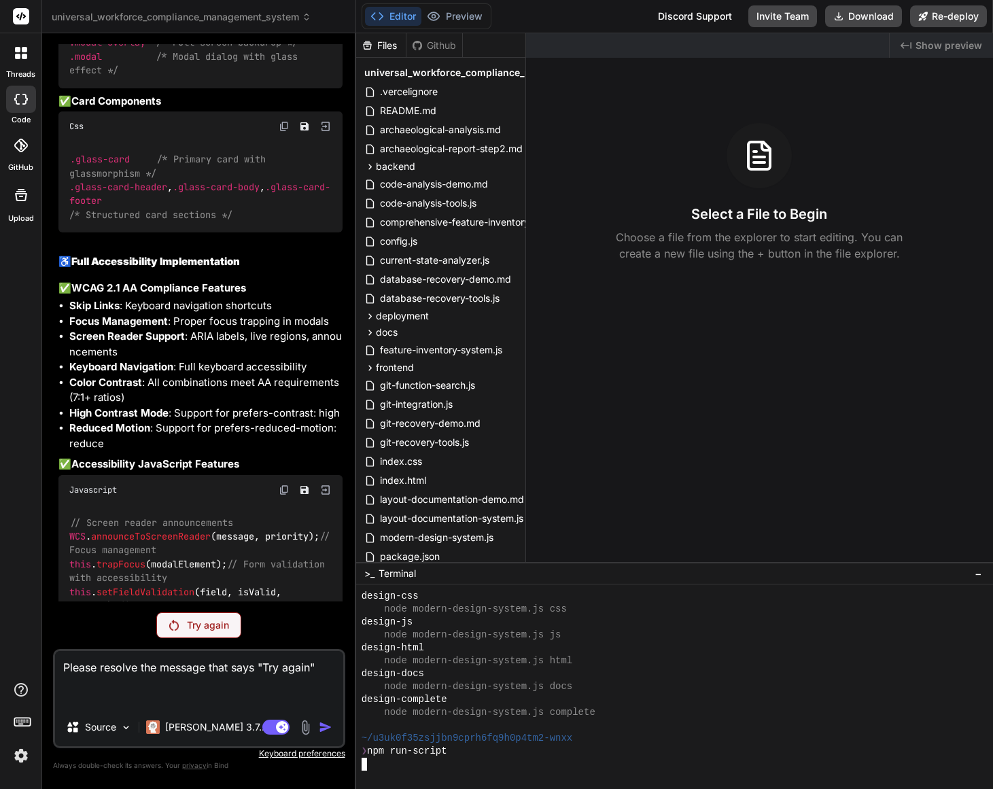
scroll to position [4559, 0]
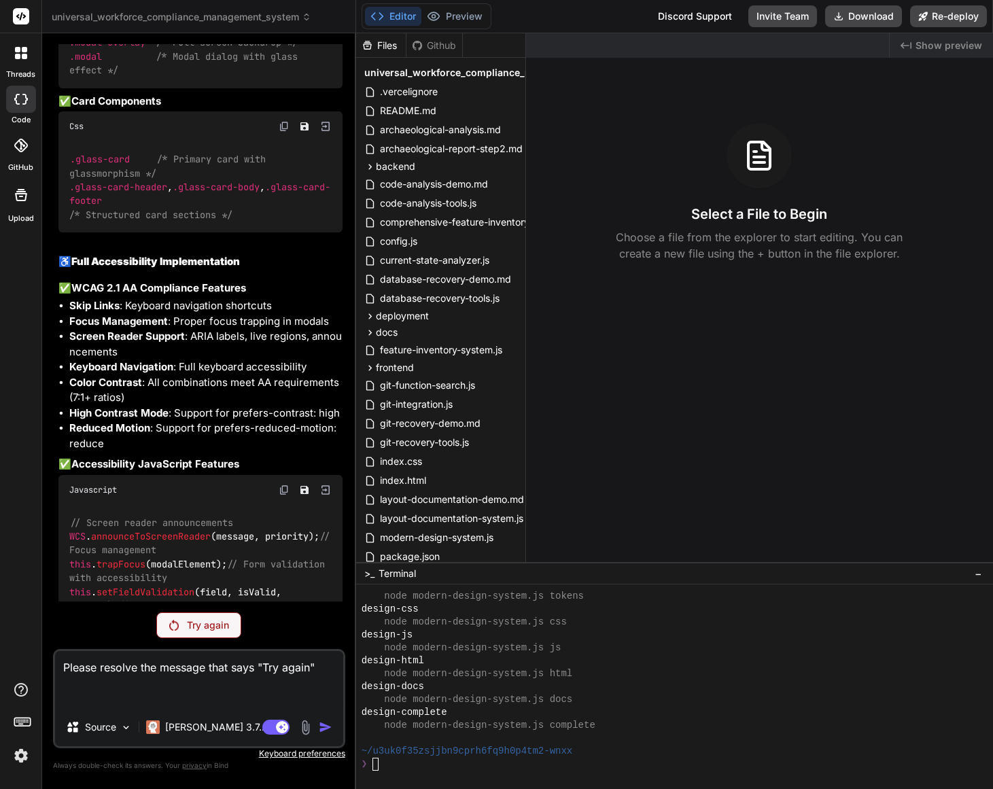
click at [398, 16] on button "Editor" at bounding box center [393, 16] width 56 height 19
click at [936, 49] on span "Show preview" at bounding box center [949, 46] width 67 height 14
click at [932, 46] on span "Show preview" at bounding box center [949, 46] width 67 height 14
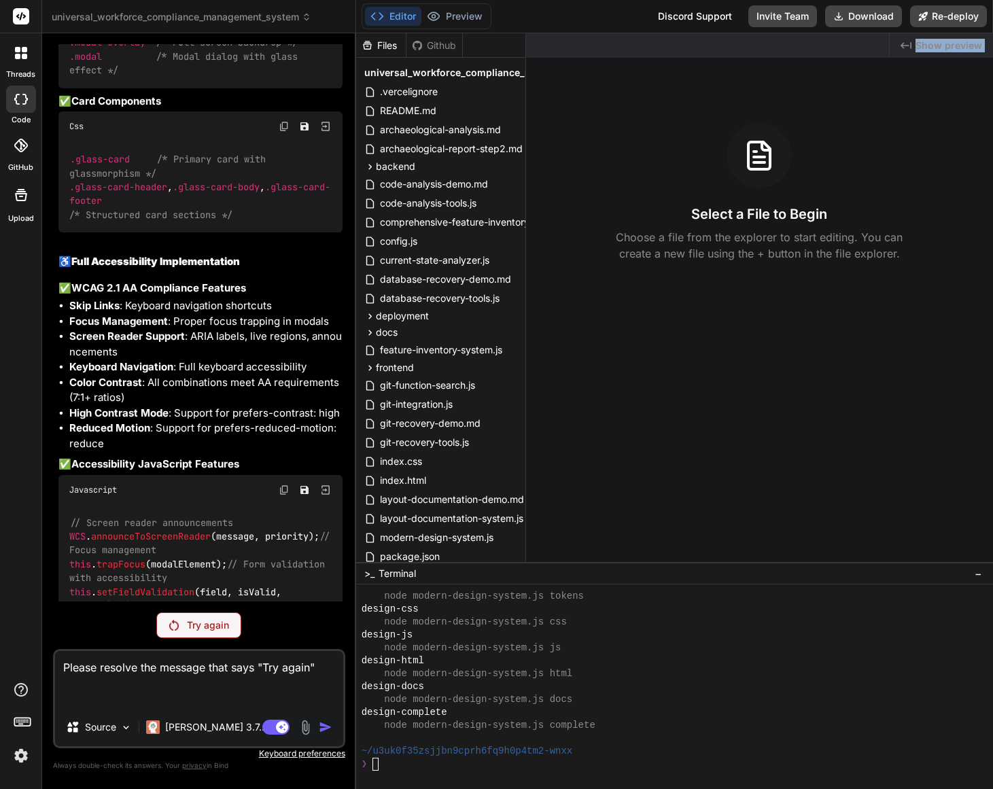
click at [932, 46] on span "Show preview" at bounding box center [949, 46] width 67 height 14
click at [888, 71] on div "Created with Pixso. Show preview Select a File to Begin Choose a file from the …" at bounding box center [759, 297] width 467 height 529
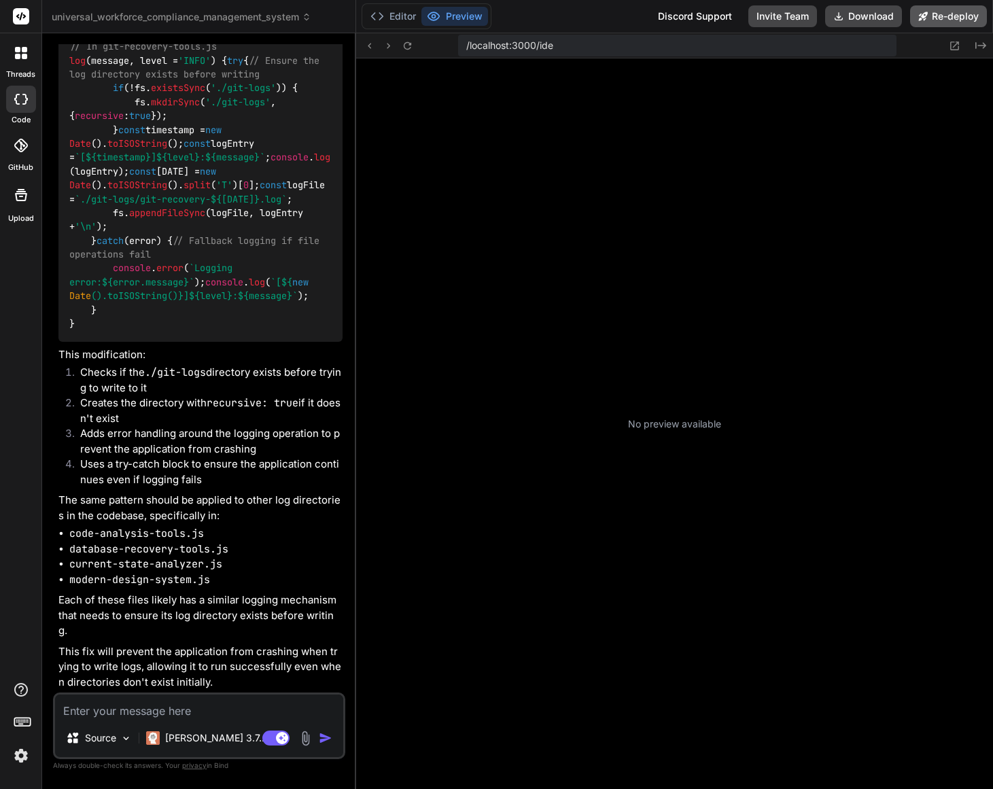
scroll to position [400, 0]
type textarea "x"
